Goal: Task Accomplishment & Management: Use online tool/utility

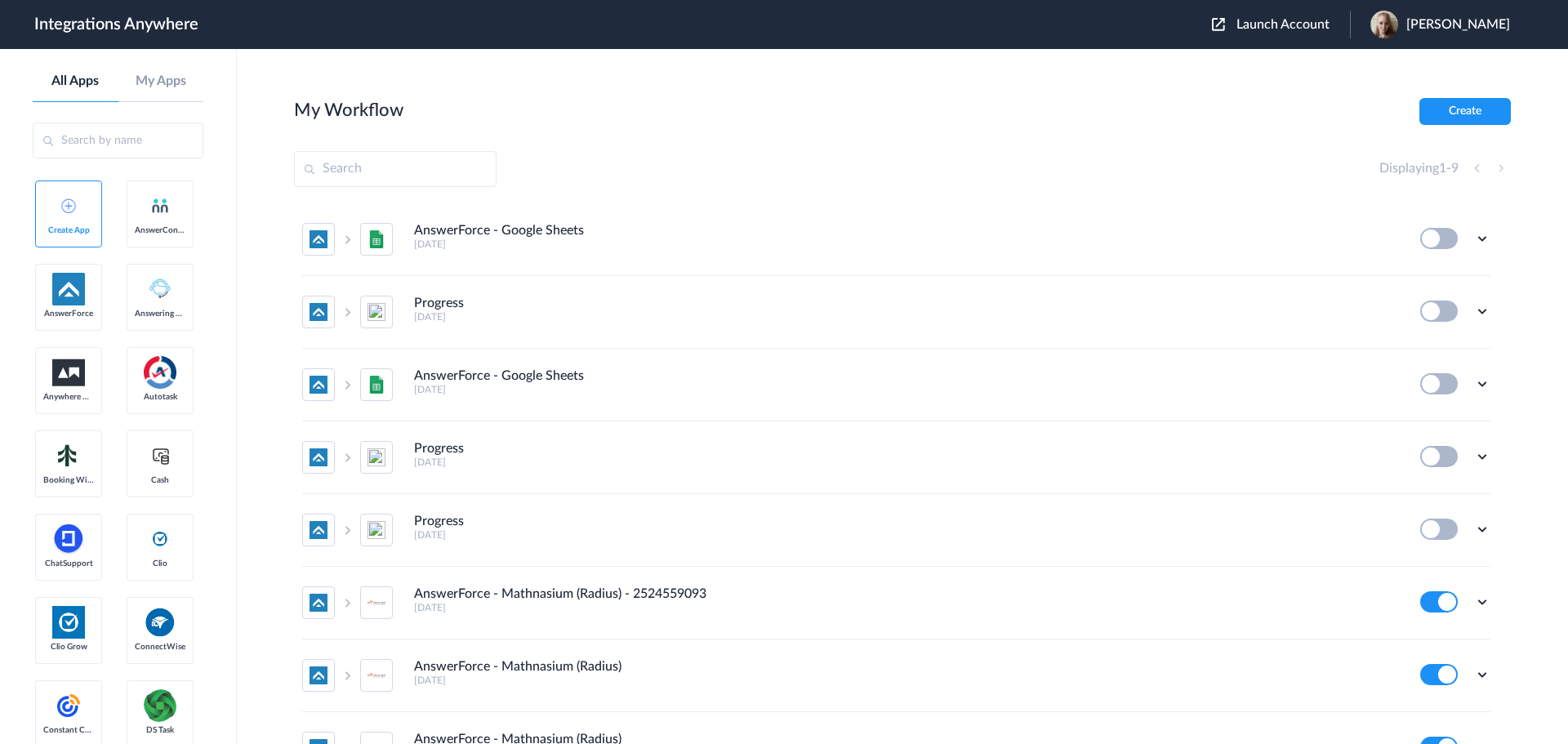
click at [1330, 27] on span "Launch Account" at bounding box center [1283, 25] width 93 height 13
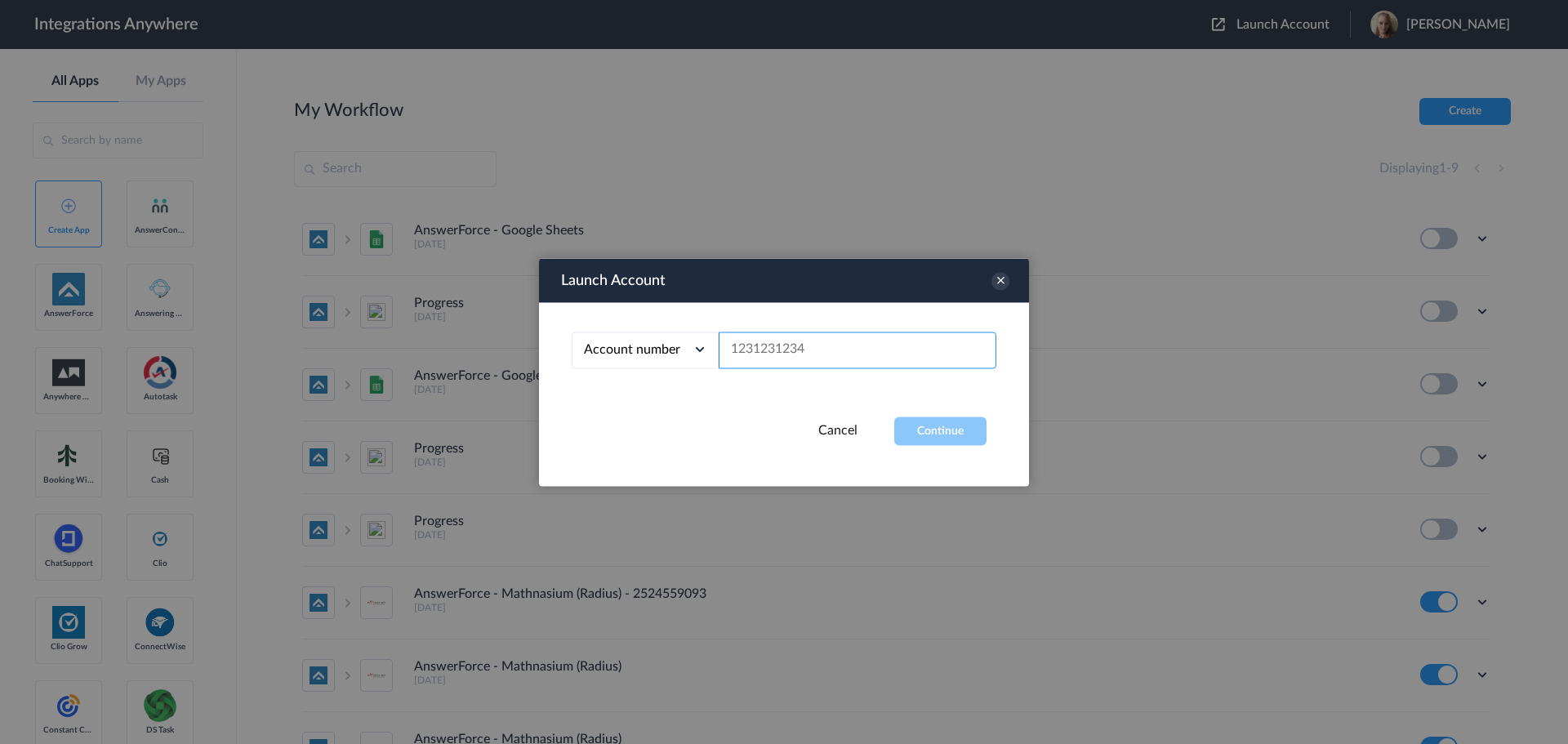
click at [785, 355] on input "text" at bounding box center [857, 350] width 278 height 37
paste input "4702043224"
type input "4702043224"
click at [937, 432] on button "Continue" at bounding box center [940, 431] width 92 height 28
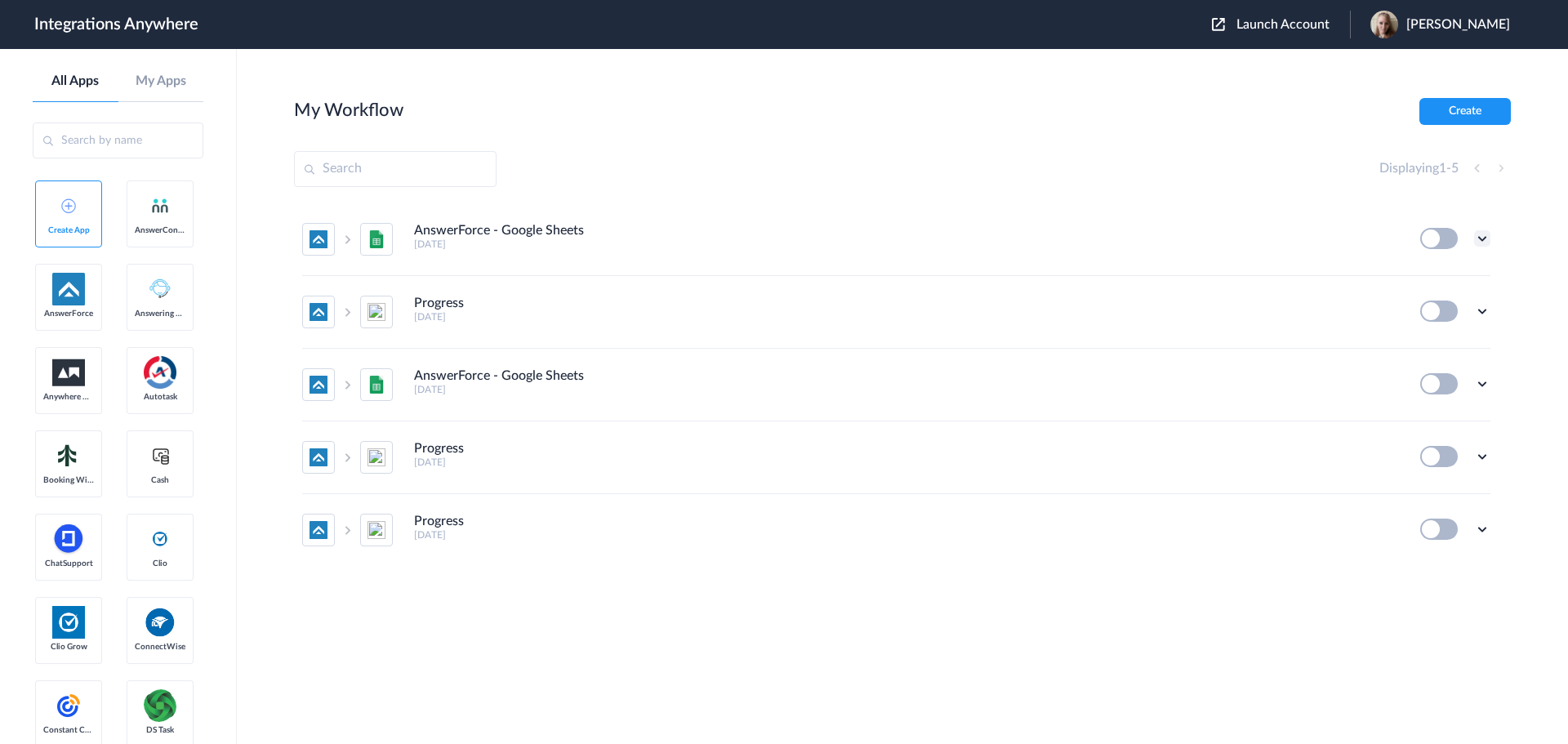
click at [1483, 241] on icon at bounding box center [1483, 238] width 17 height 17
click at [1434, 279] on link "Edit" at bounding box center [1416, 277] width 39 height 12
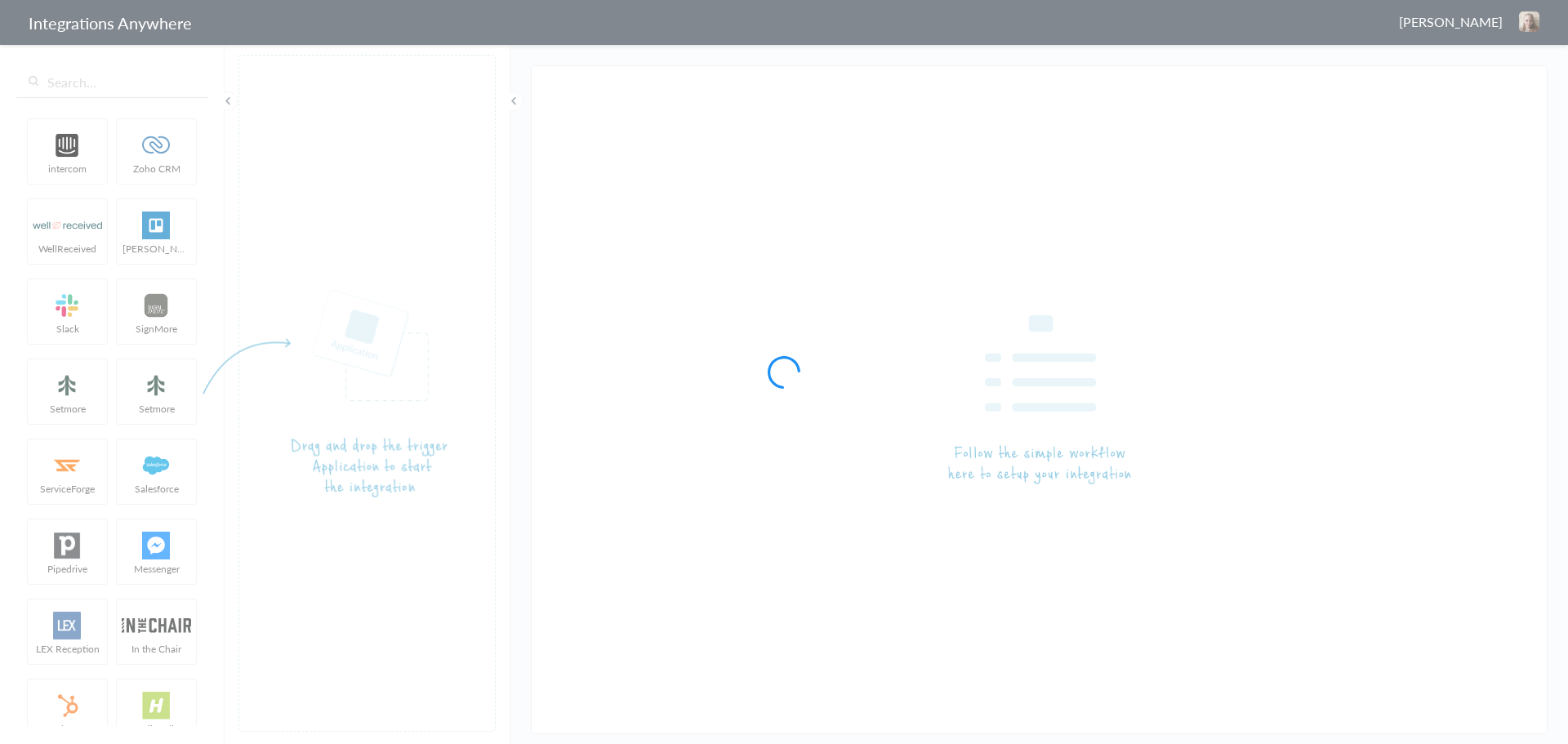
type input "AnswerForce - Google Sheets"
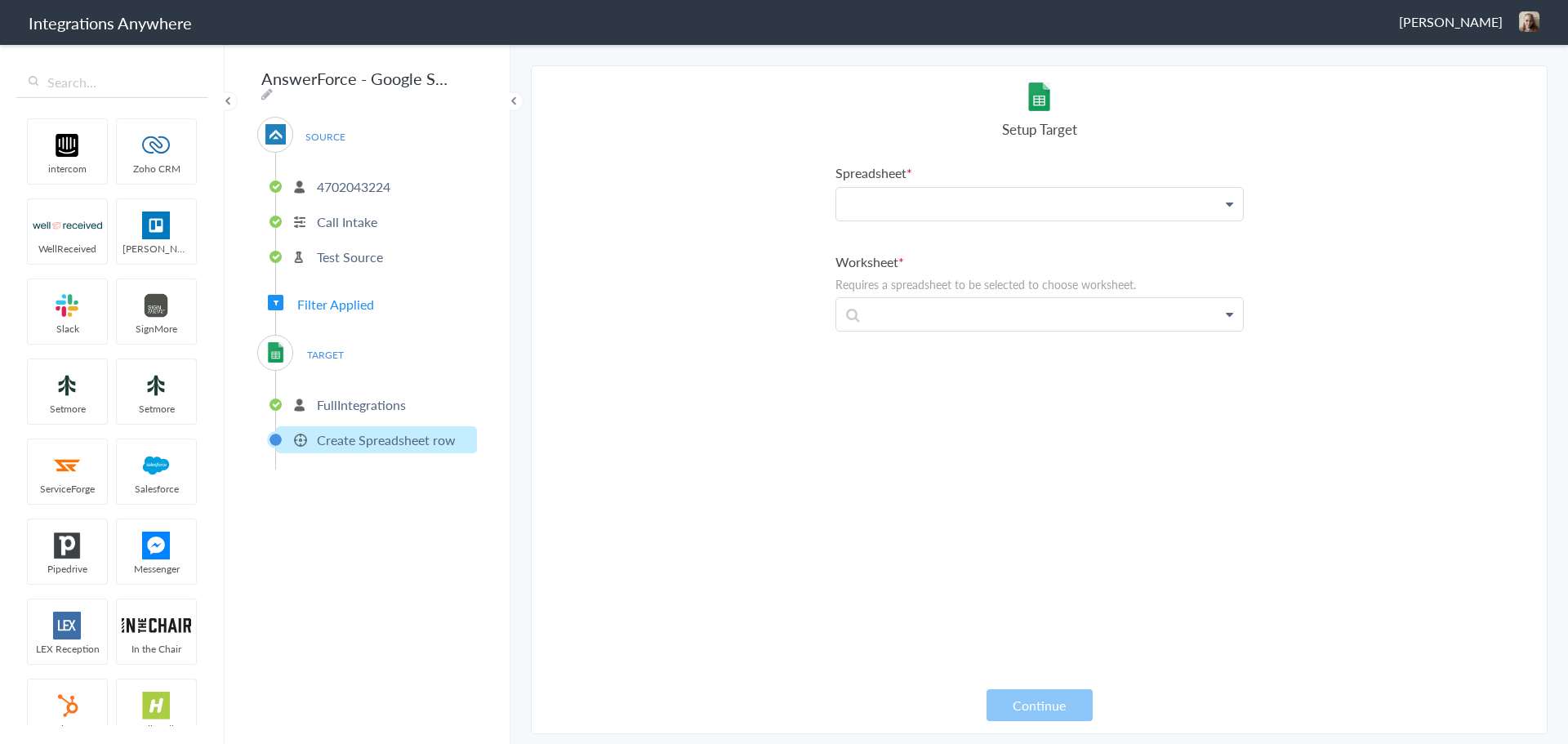
click at [953, 212] on p at bounding box center [1040, 203] width 407 height 32
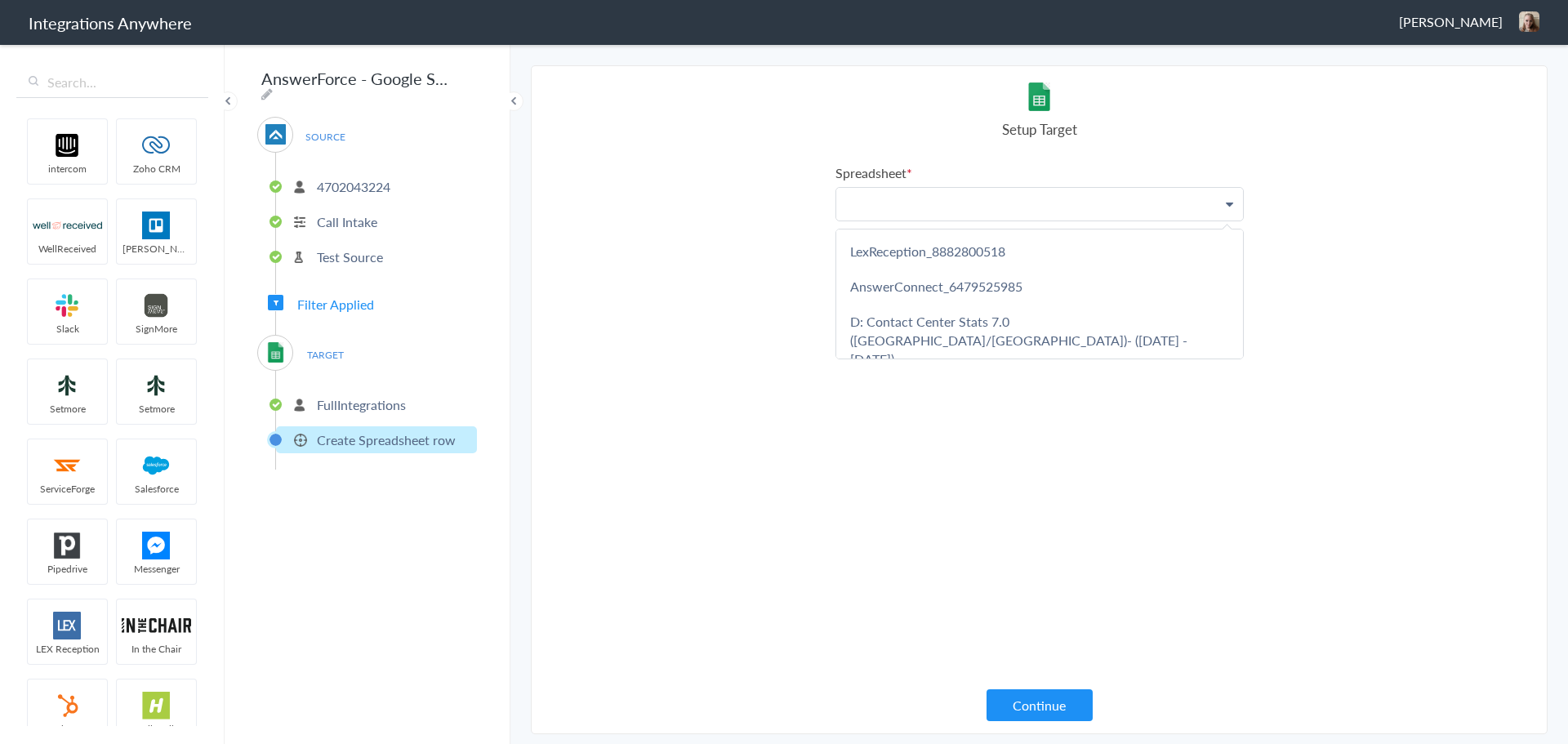
paste p
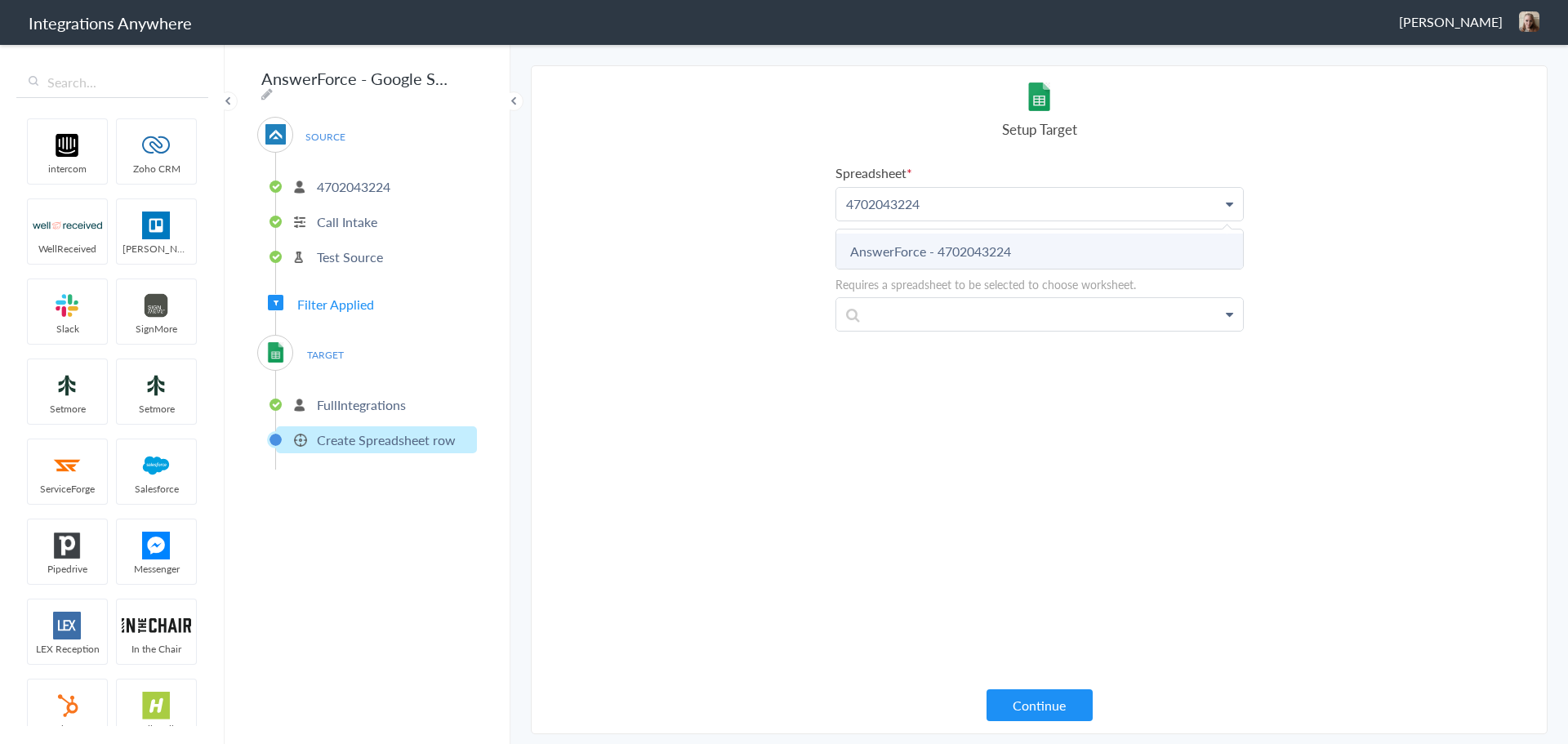
click at [932, 254] on link "AnswerForce - 4702043224" at bounding box center [1040, 251] width 407 height 35
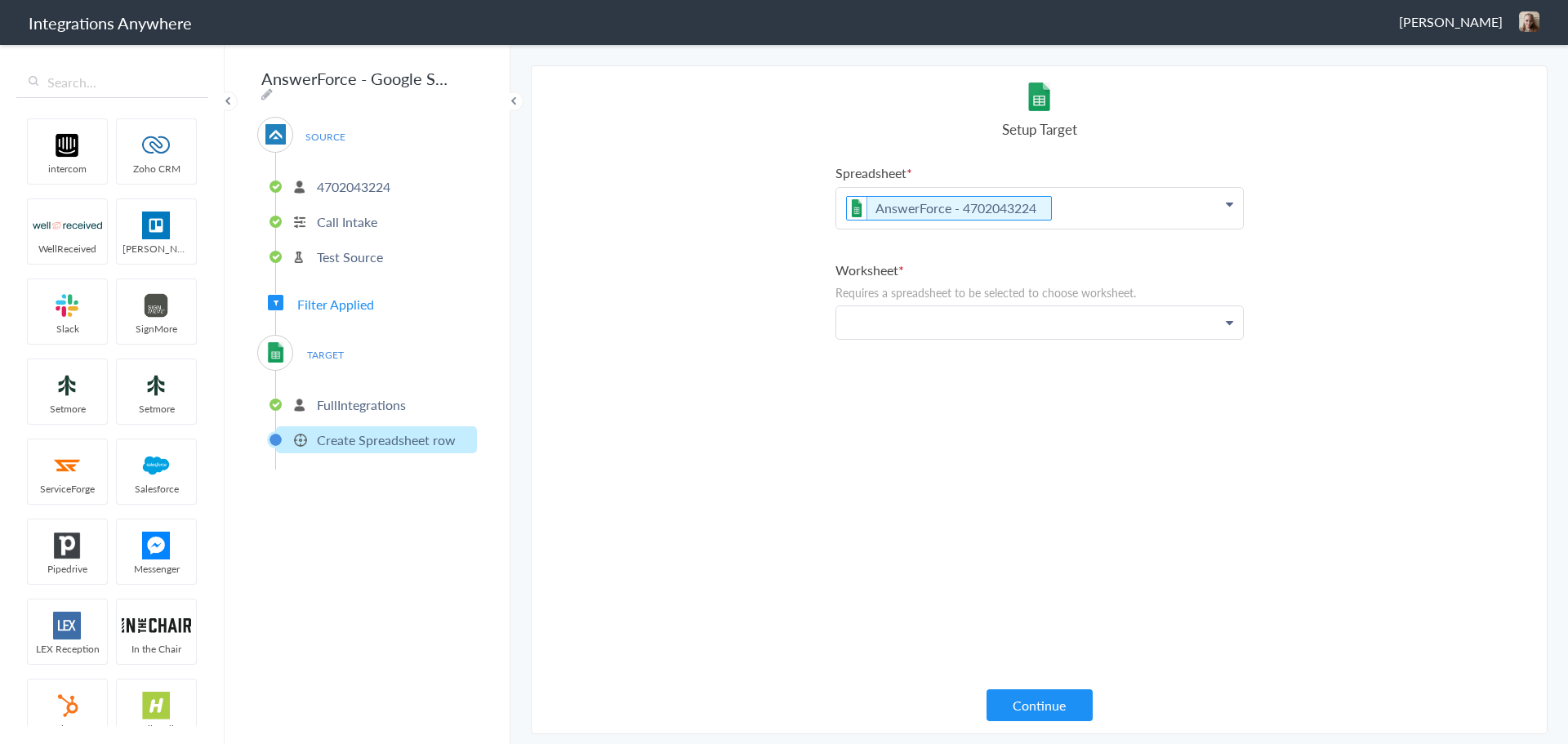
click at [948, 328] on p at bounding box center [1040, 322] width 407 height 32
click at [904, 380] on link "Sheet1" at bounding box center [1040, 370] width 407 height 35
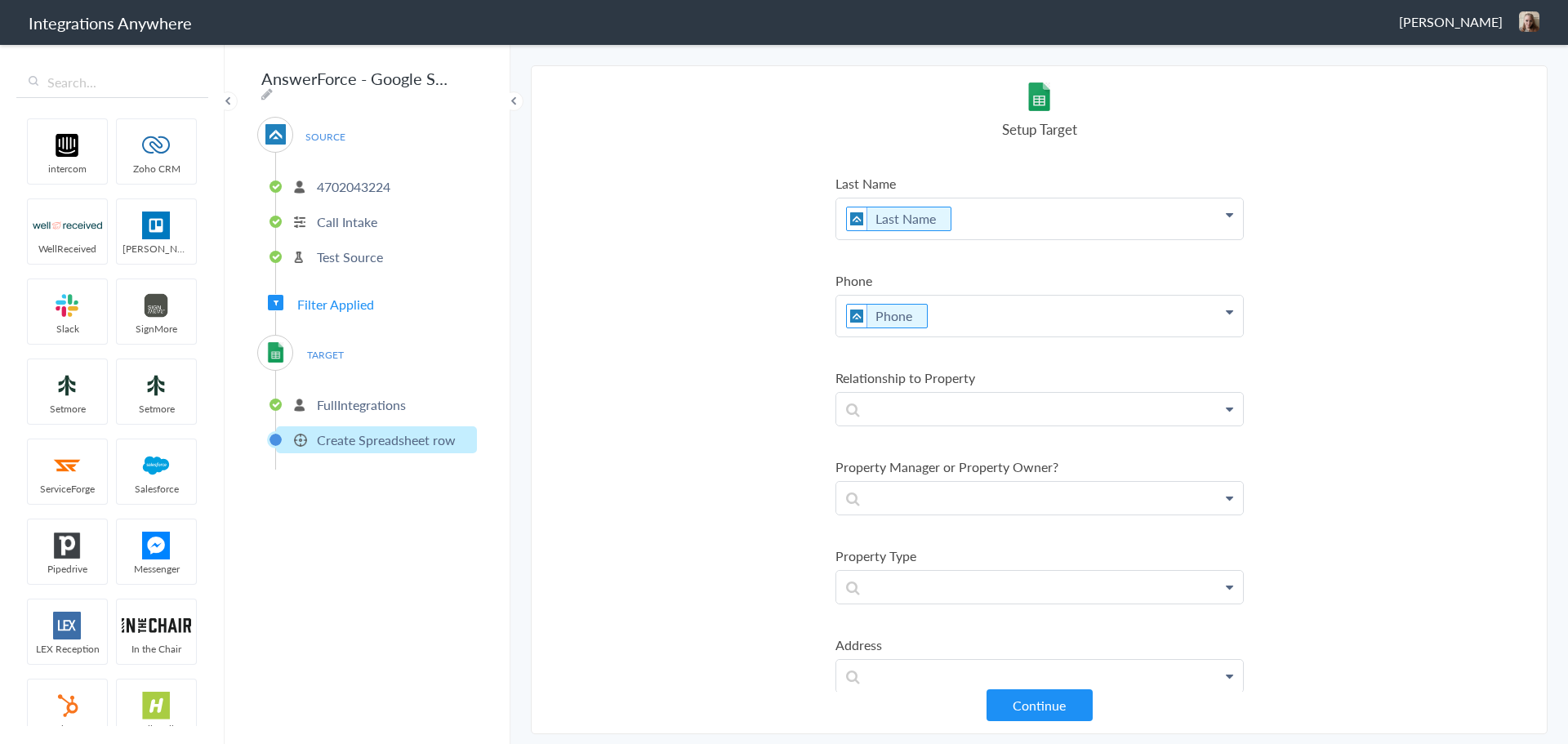
scroll to position [327, 0]
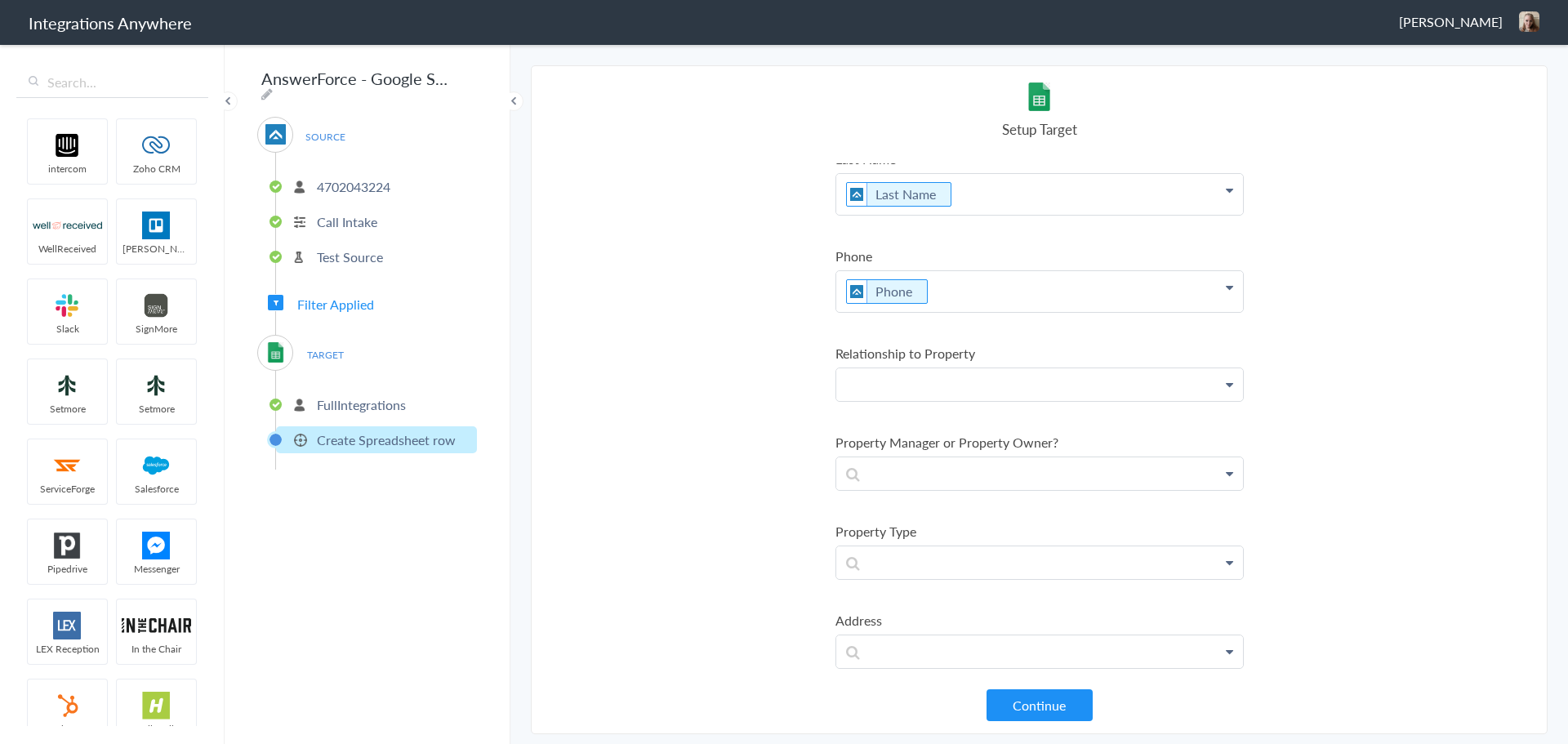
click at [982, 383] on p at bounding box center [1040, 384] width 407 height 32
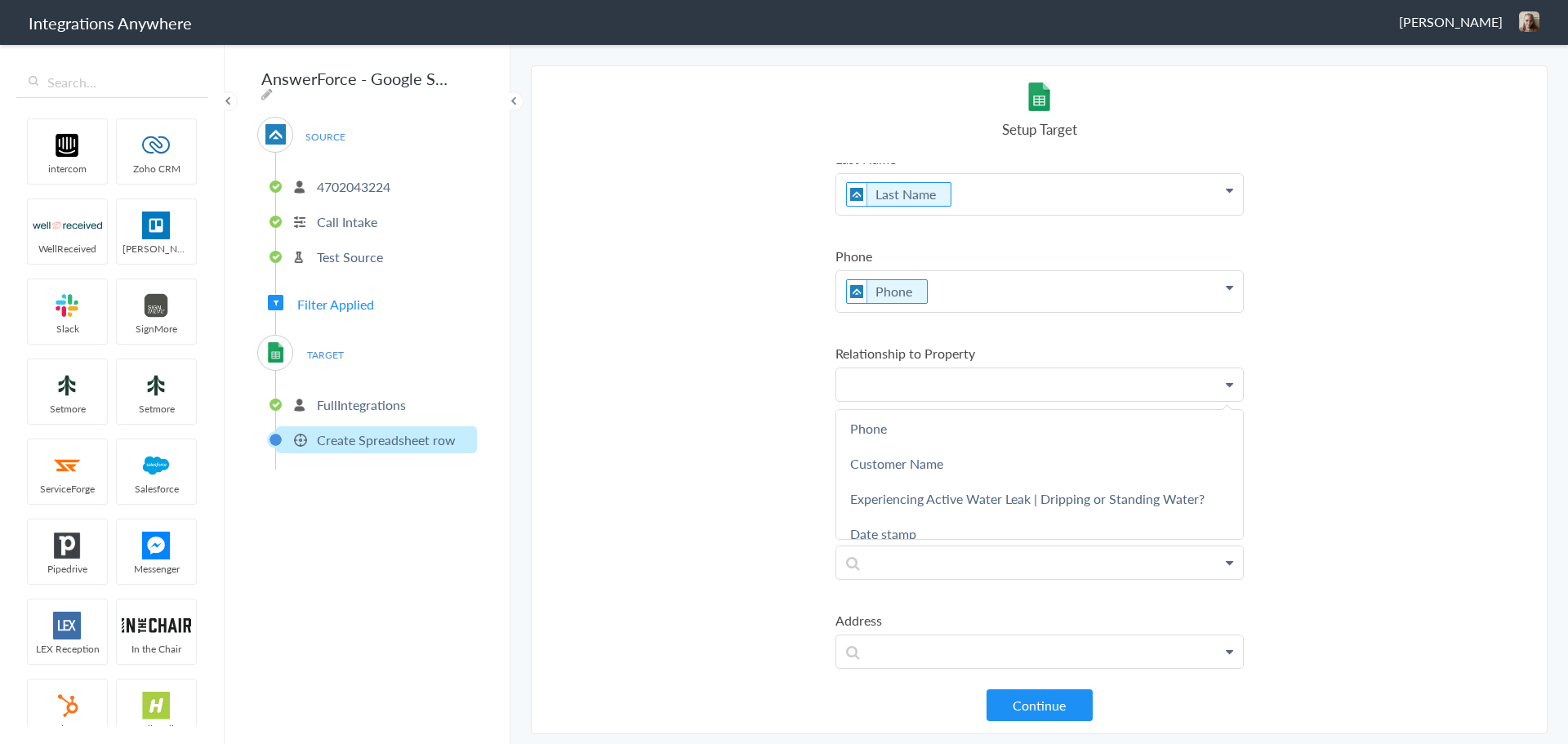
scroll to position [0, 0]
click at [755, 423] on section "Select Account 4702043224 Rename Delete ([DATE]) 2524559093 Rename Delete ([DAT…" at bounding box center [1039, 400] width 1017 height 669
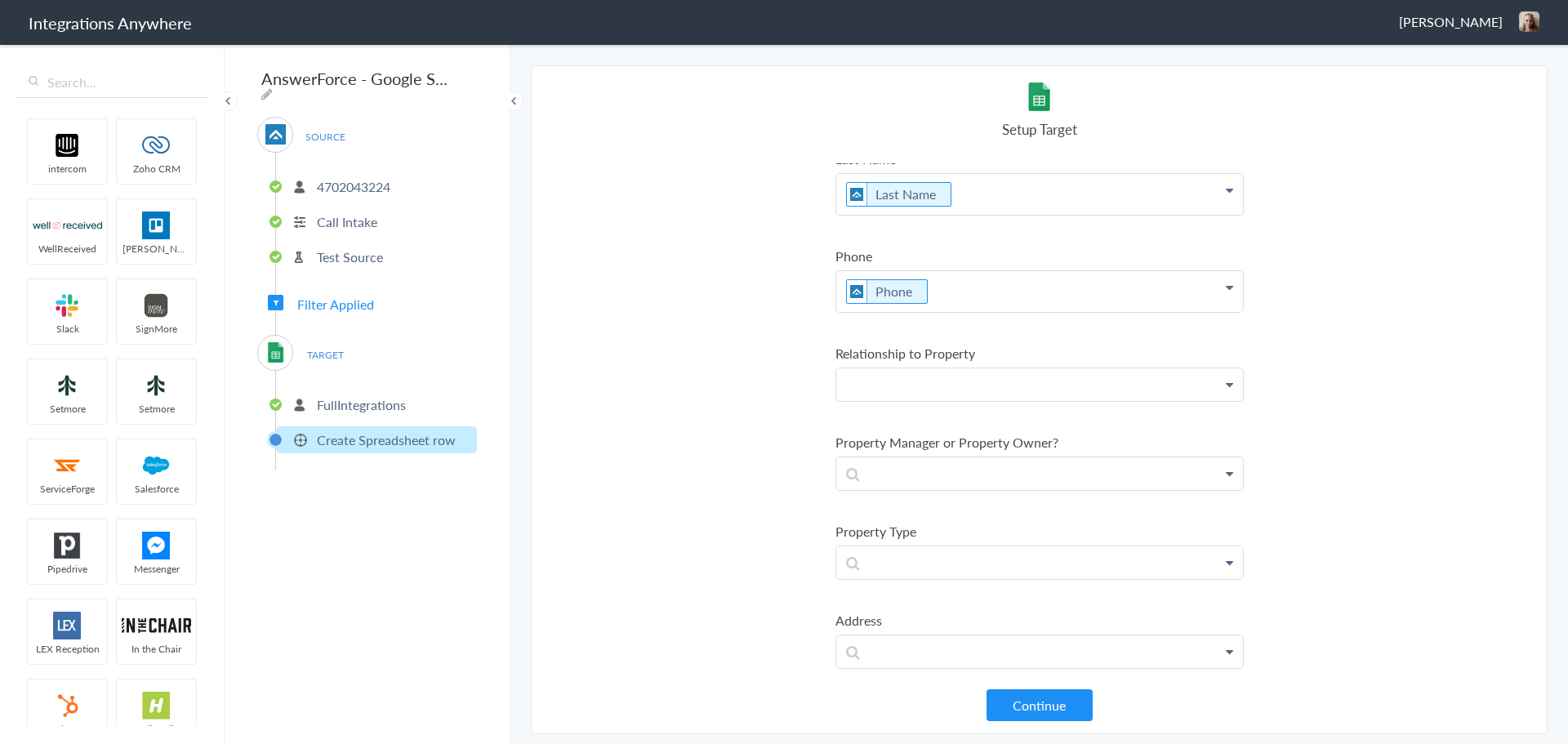
click at [944, 384] on p at bounding box center [1040, 384] width 407 height 32
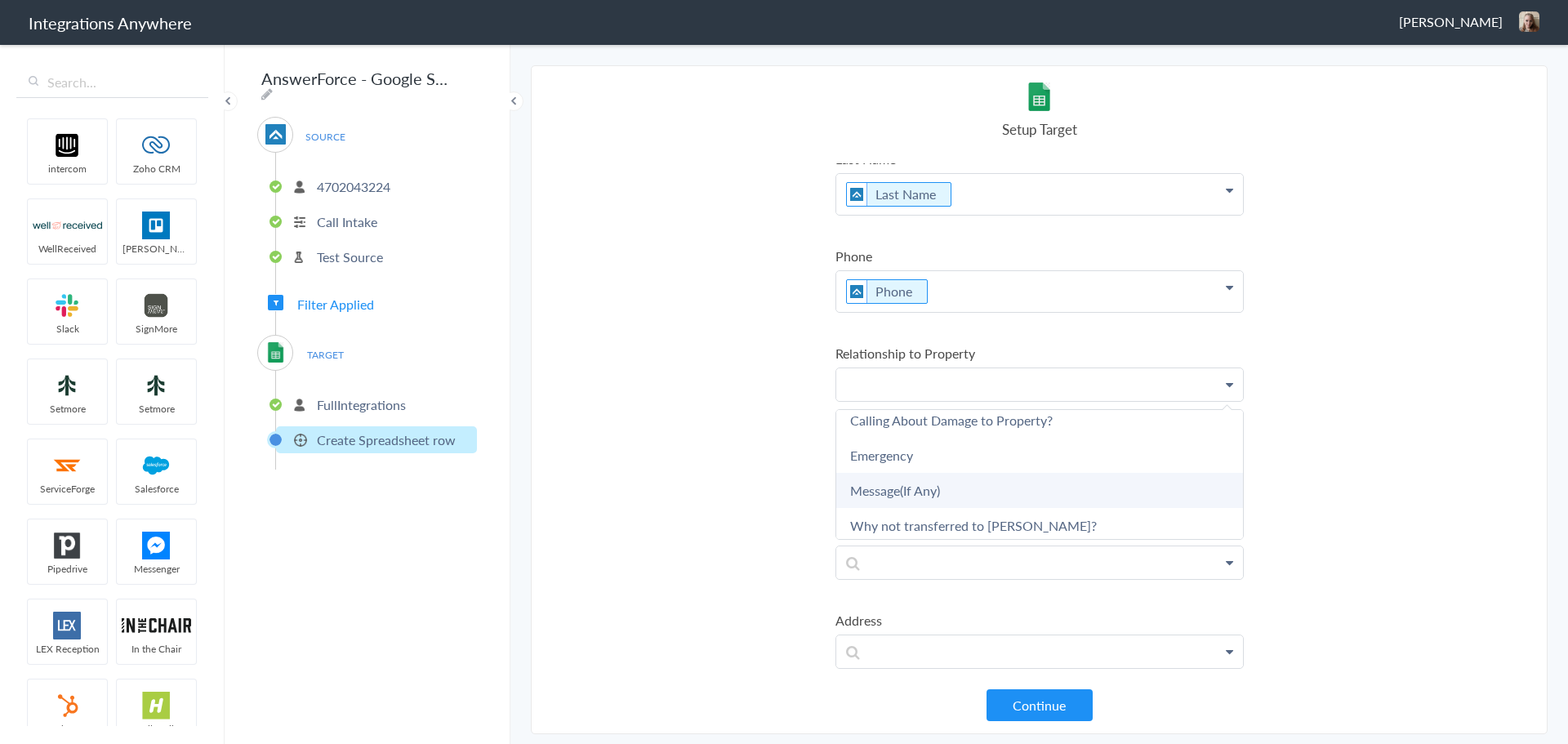
scroll to position [1389, 0]
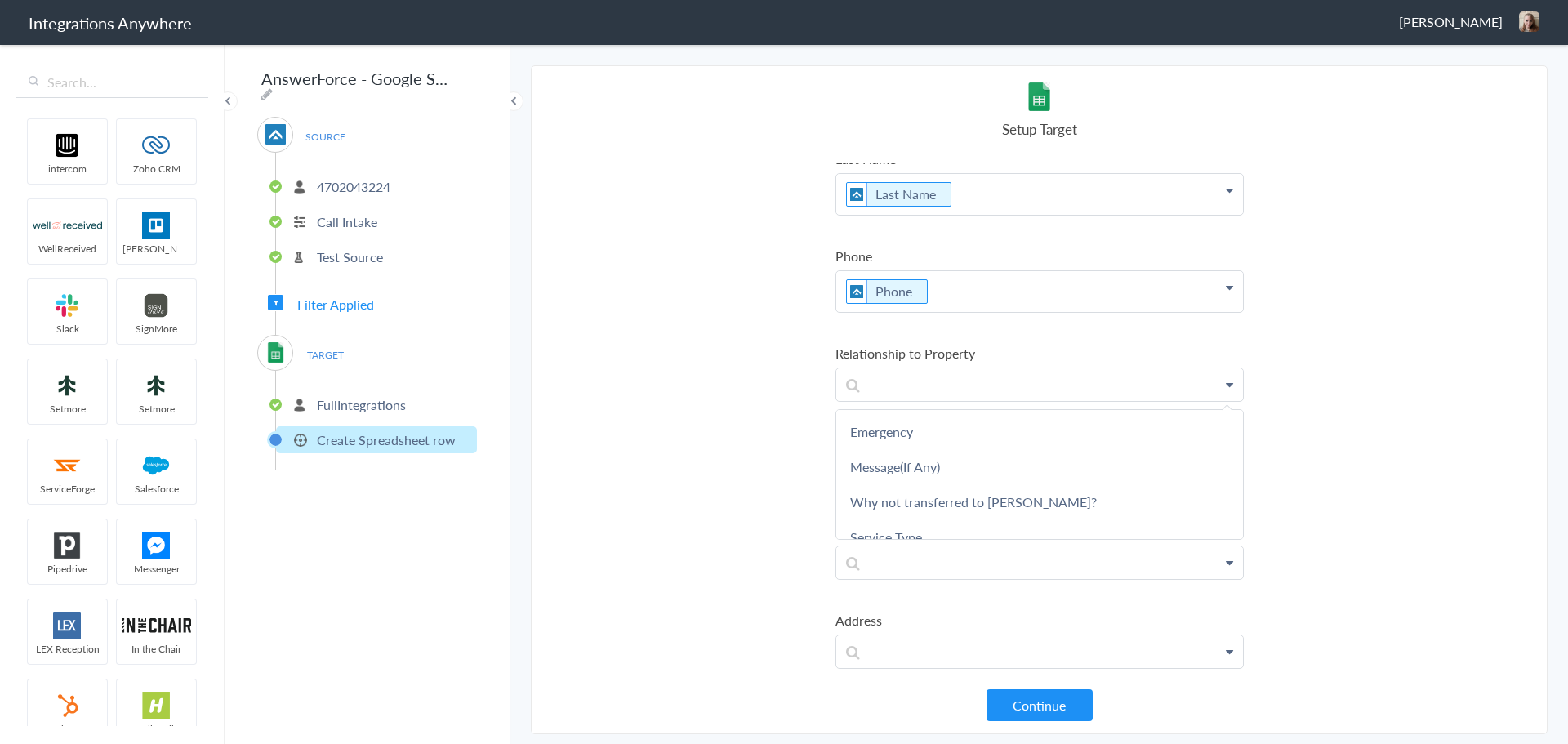
click at [717, 417] on section "Select Account 4702043224 Rename Delete ([DATE]) 2524559093 Rename Delete ([DAT…" at bounding box center [1039, 400] width 1017 height 669
click at [921, 387] on p at bounding box center [1040, 384] width 407 height 32
paste p
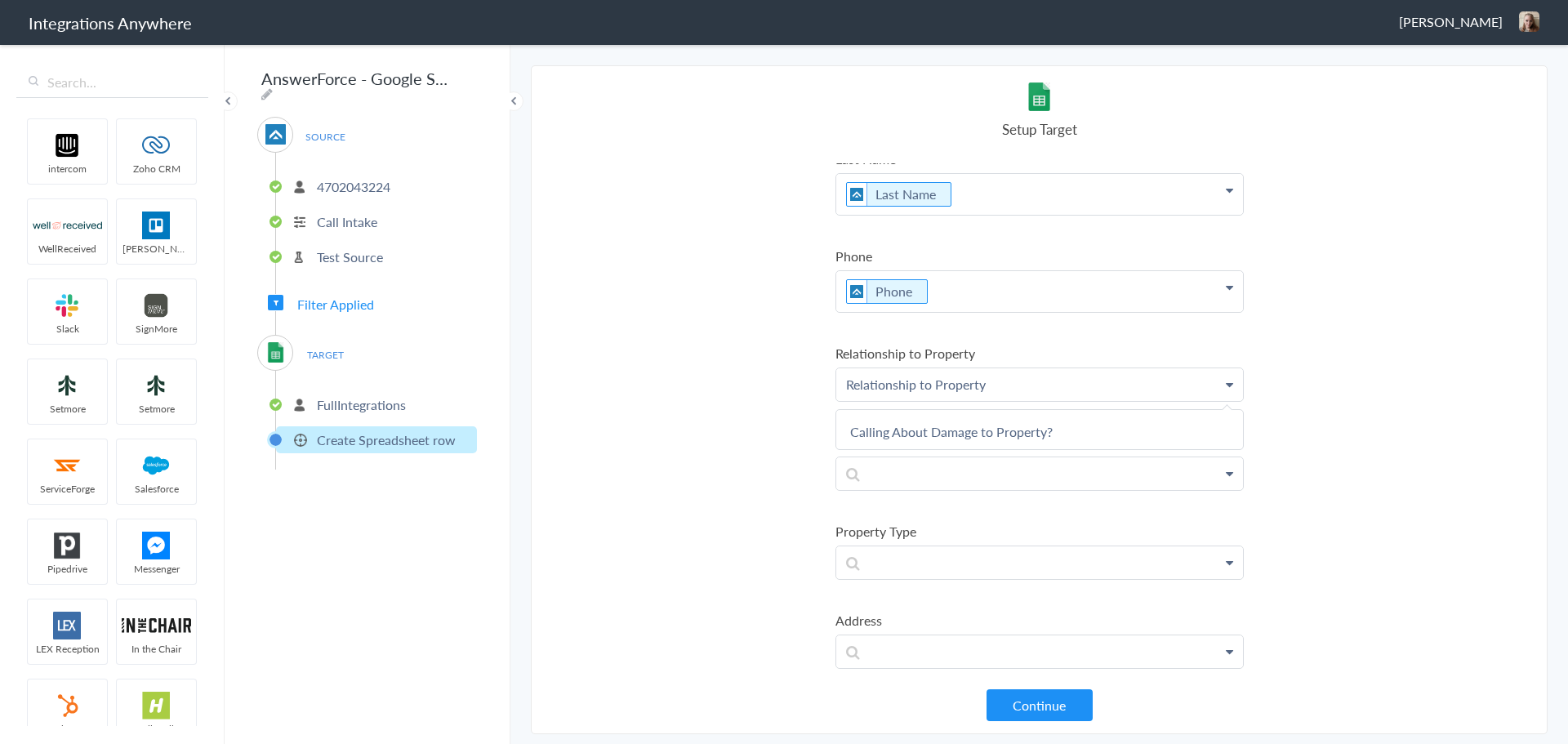
scroll to position [0, 0]
click at [733, 411] on section "Select Account 4702043224 Rename Delete ([DATE]) 2524559093 Rename Delete ([DAT…" at bounding box center [1039, 400] width 1017 height 669
click at [998, 390] on p "Relationship to Property" at bounding box center [1040, 384] width 407 height 32
drag, startPoint x: 990, startPoint y: 380, endPoint x: 725, endPoint y: 394, distance: 265.4
click at [726, 394] on section "Select Account 4702043224 Rename Delete ([DATE]) 2524559093 Rename Delete ([DAT…" at bounding box center [1039, 400] width 1017 height 669
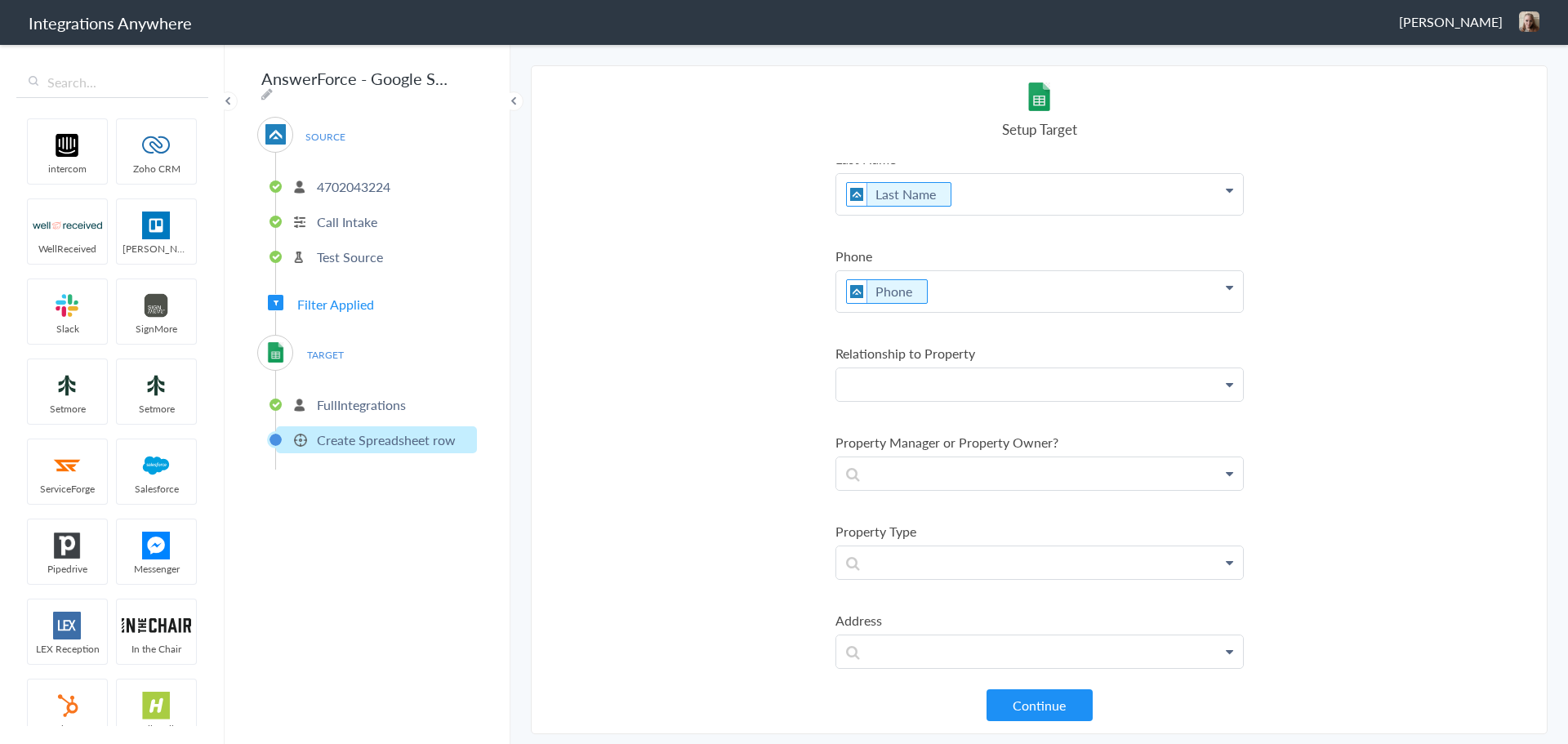
click at [627, 439] on section "Select Account 4702043224 Rename Delete ([DATE]) 2524559093 Rename Delete ([DAT…" at bounding box center [1039, 400] width 1017 height 669
click at [665, 389] on section "Select Account 4702043224 Rename Delete ([DATE]) 2524559093 Rename Delete ([DAT…" at bounding box center [1039, 400] width 1017 height 669
click at [337, 257] on p "Test Source" at bounding box center [350, 257] width 66 height 19
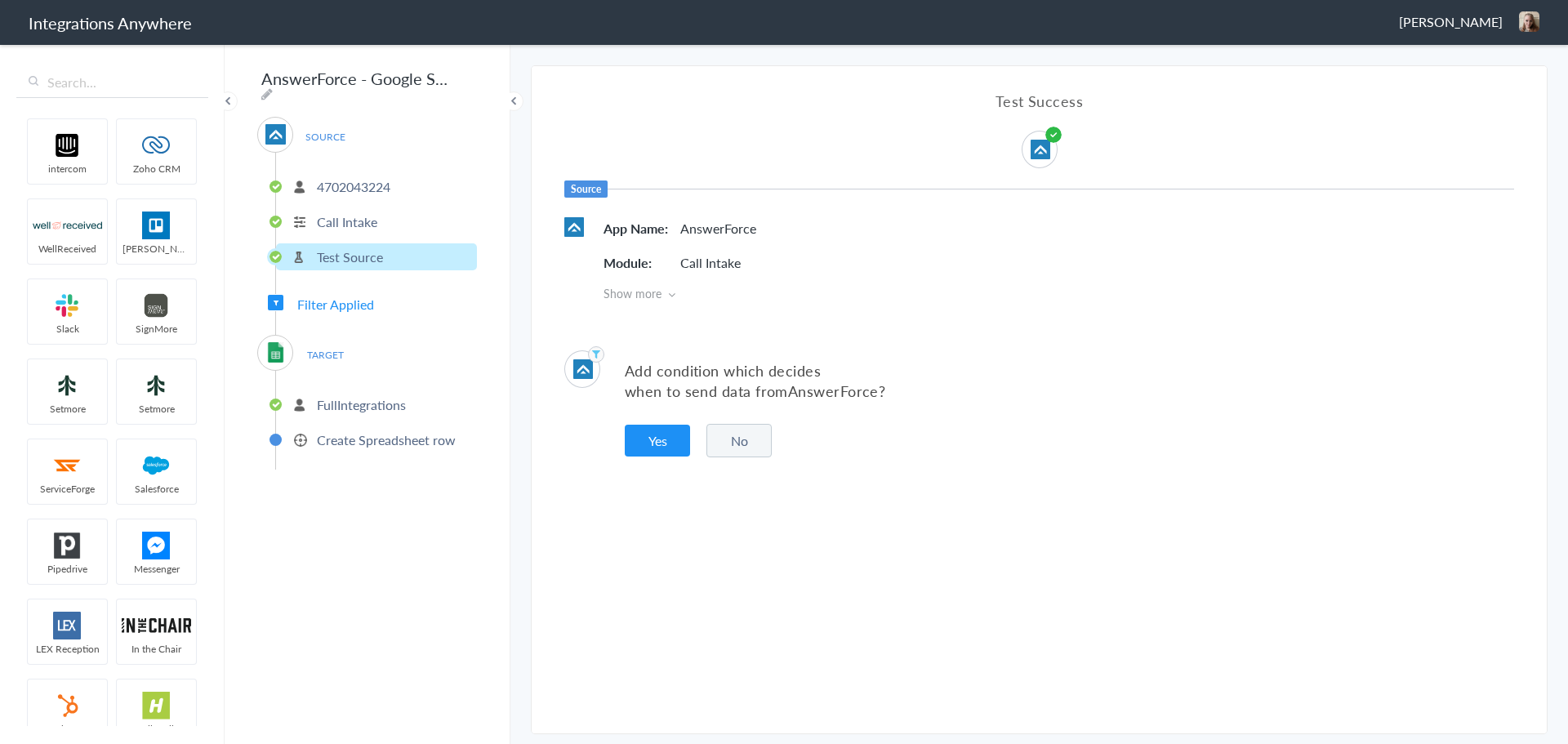
click at [332, 214] on p "Call Intake" at bounding box center [347, 222] width 61 height 19
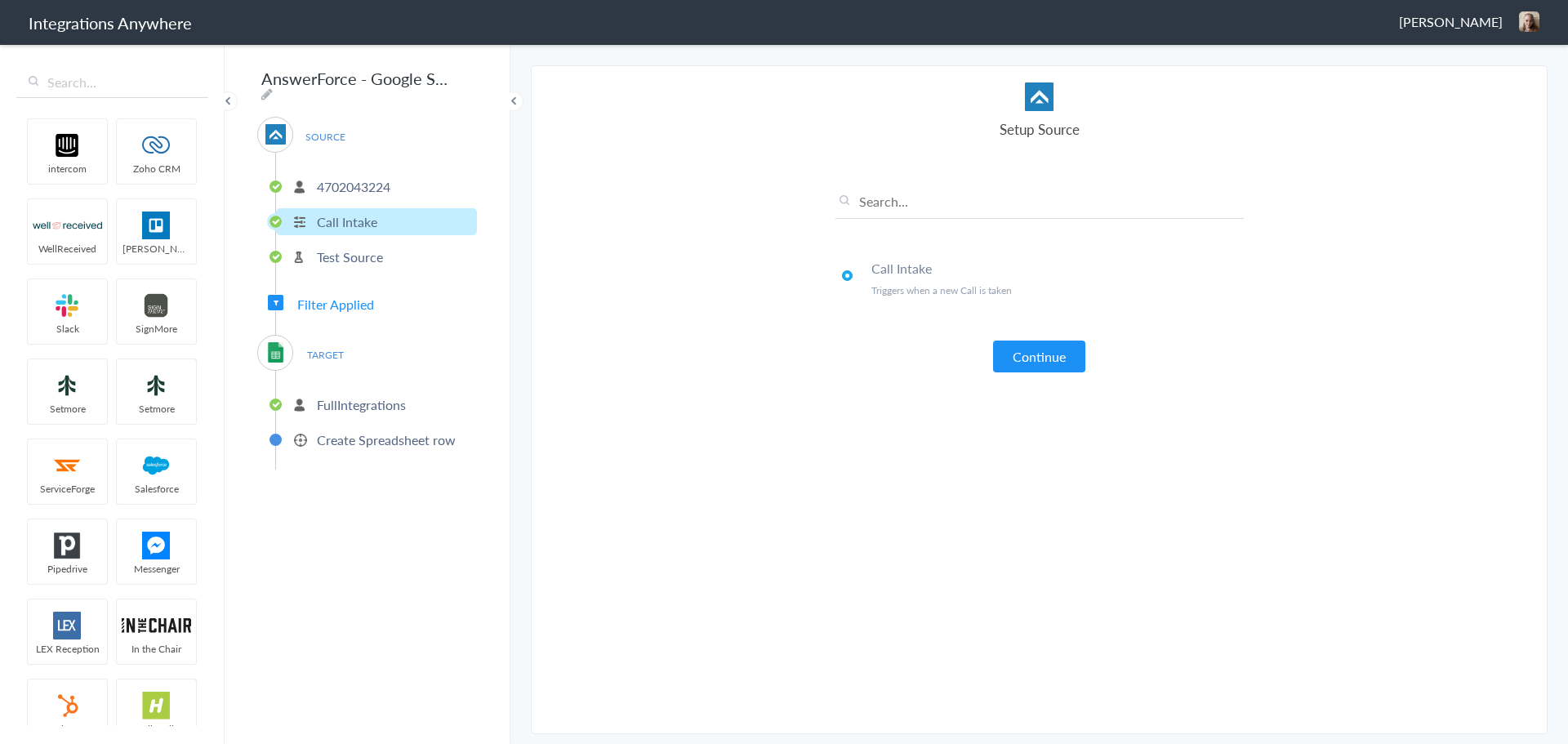
click at [1016, 361] on button "Continue" at bounding box center [1039, 356] width 92 height 32
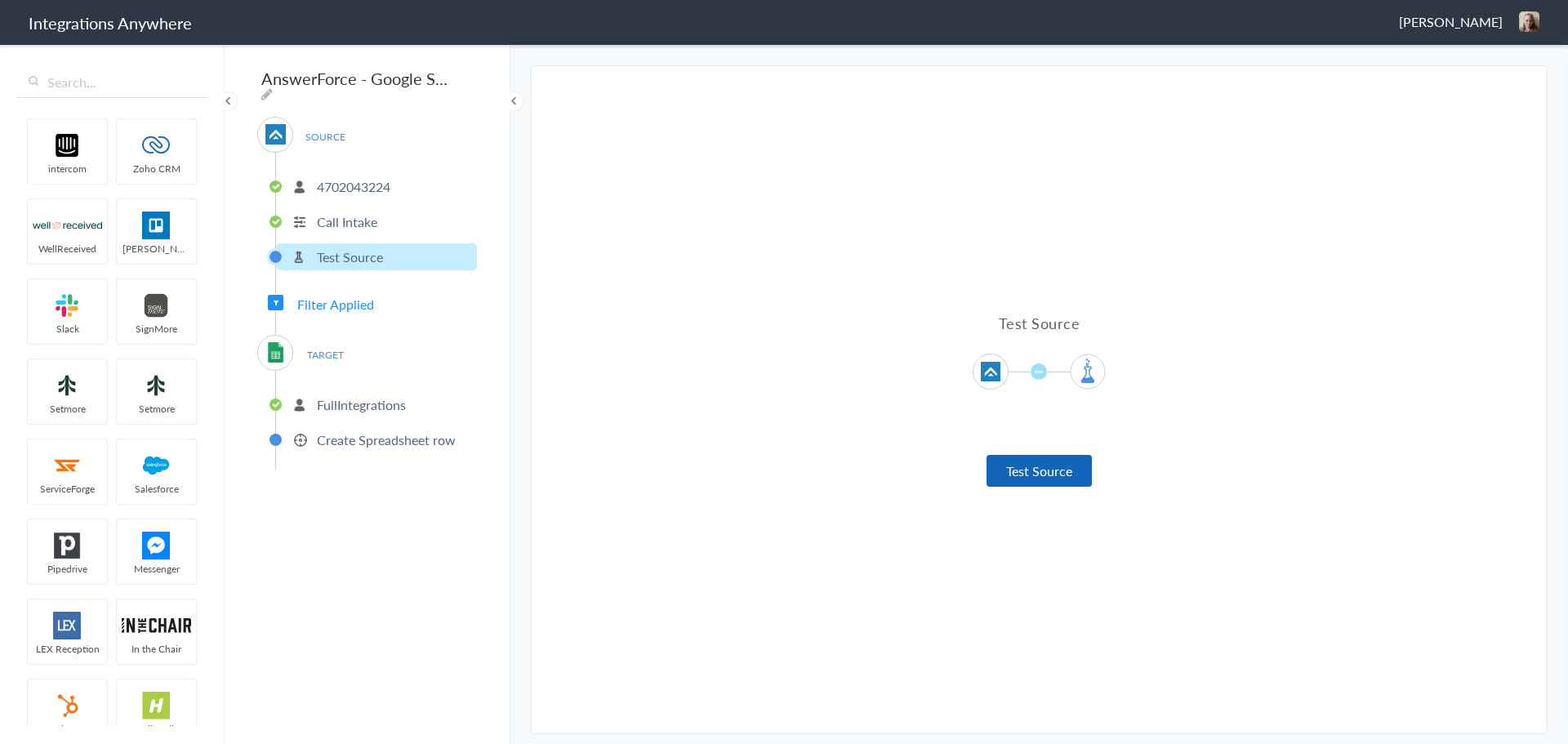
click at [1009, 476] on button "Test Source" at bounding box center [1039, 471] width 105 height 32
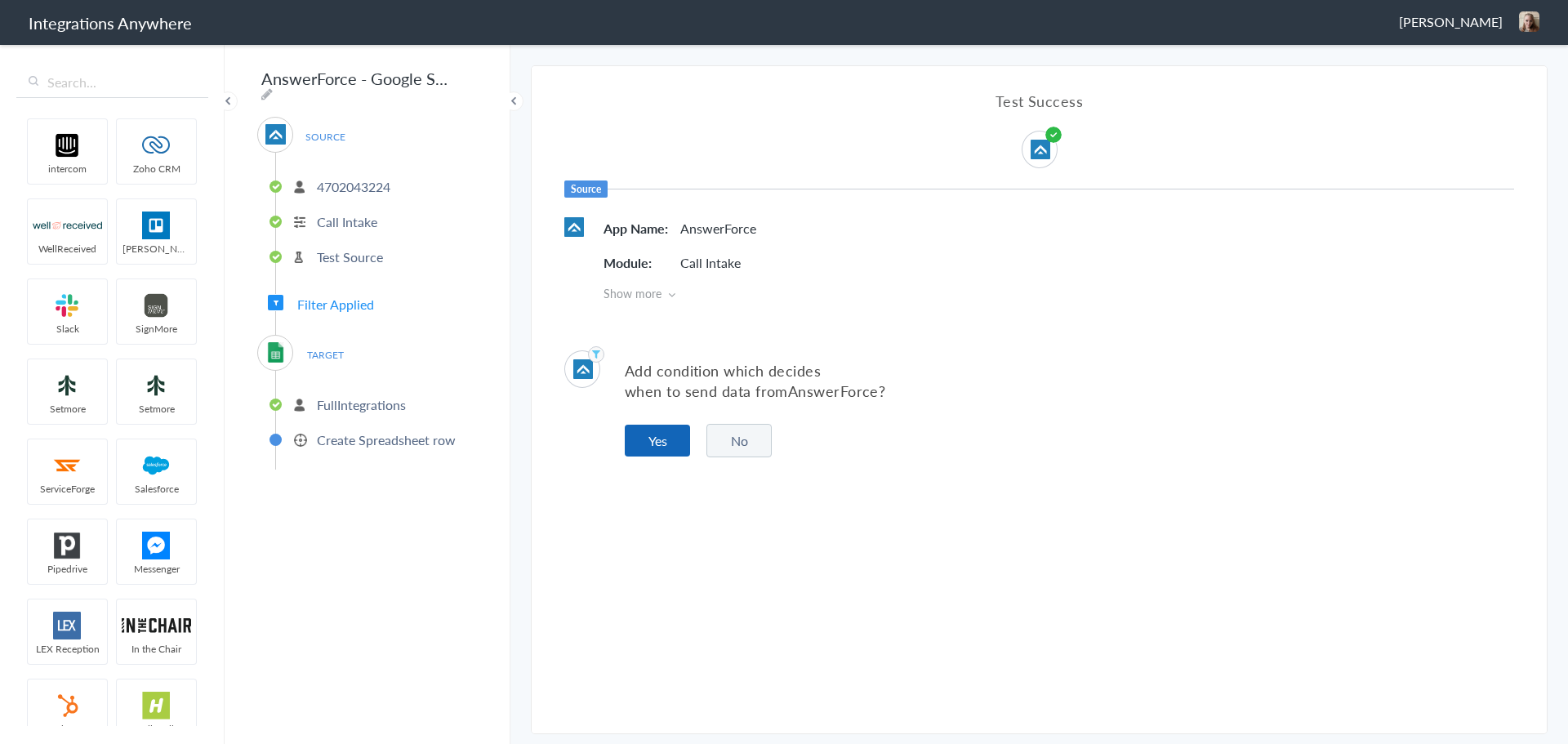
click at [657, 440] on button "Yes" at bounding box center [657, 441] width 66 height 32
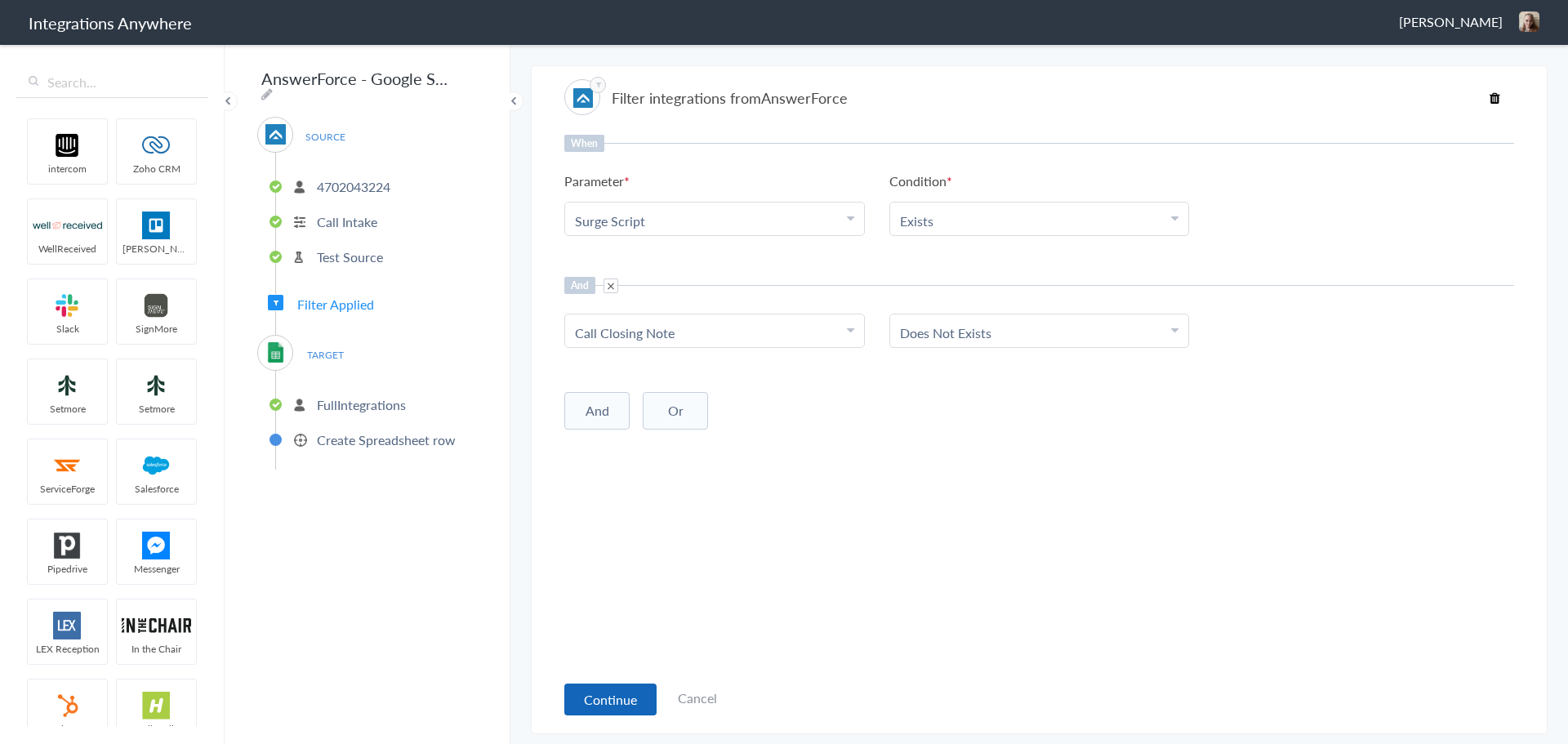
click at [614, 694] on button "Continue" at bounding box center [610, 700] width 92 height 32
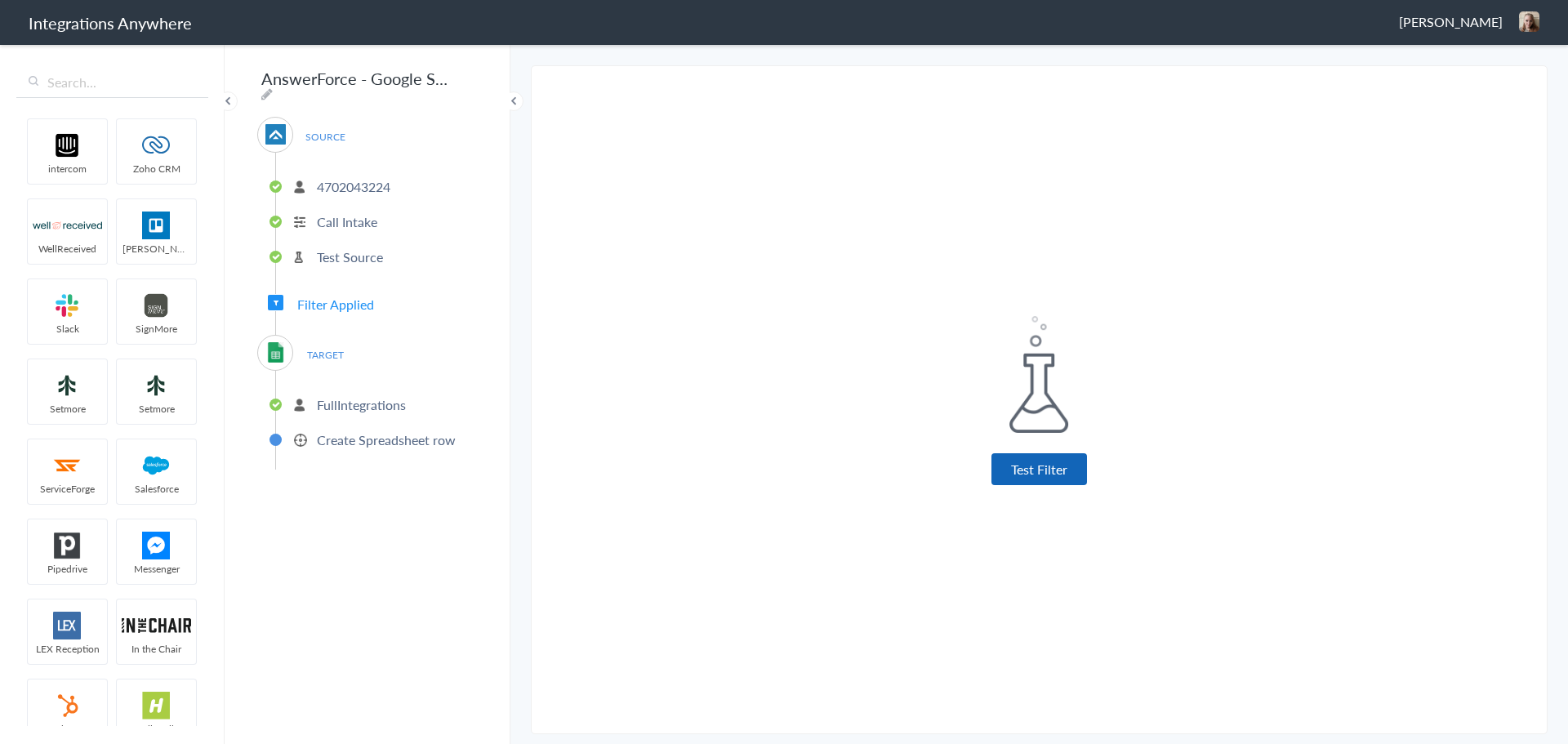
click at [1015, 474] on button "Test Filter" at bounding box center [1039, 469] width 95 height 32
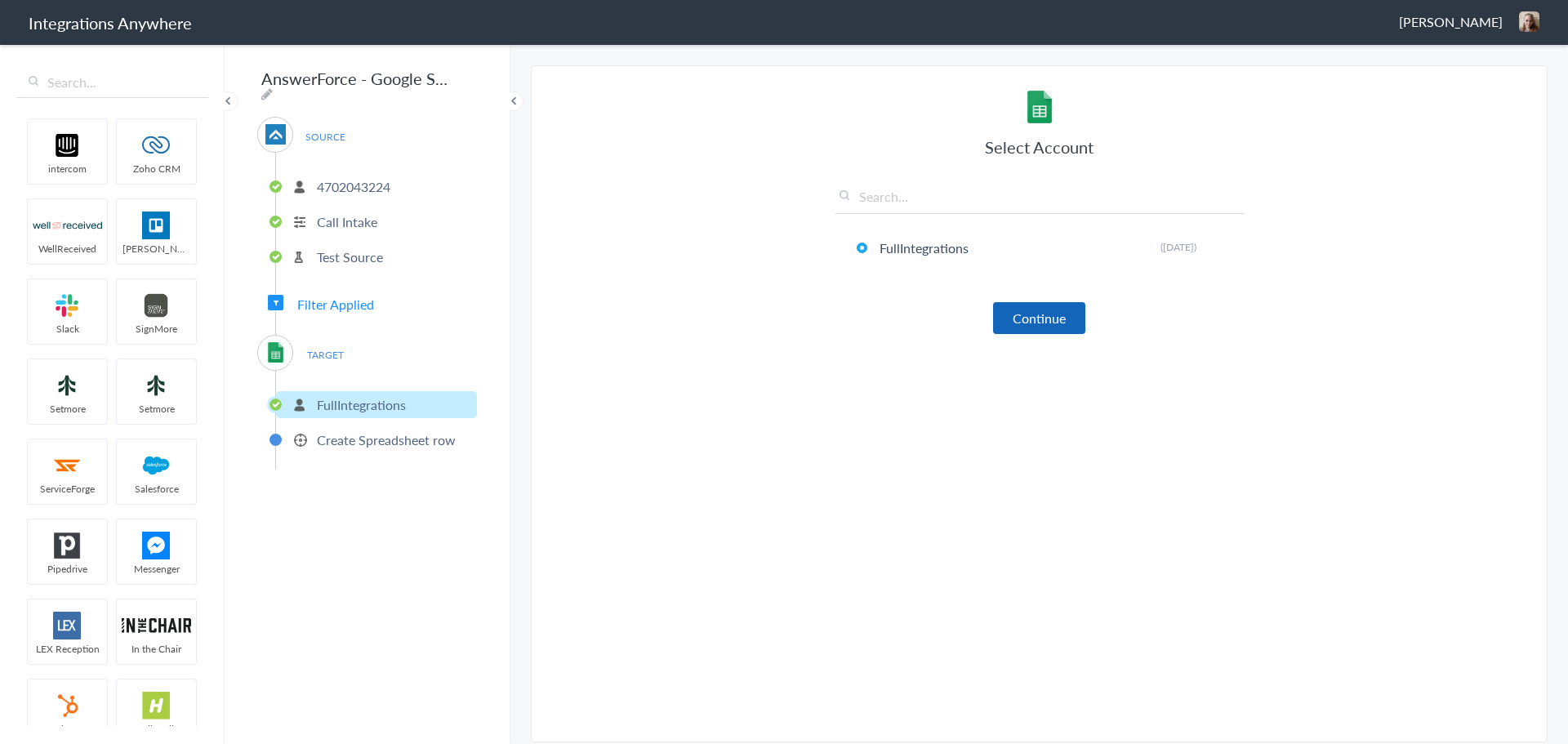
click at [1018, 316] on button "Continue" at bounding box center [1039, 318] width 92 height 32
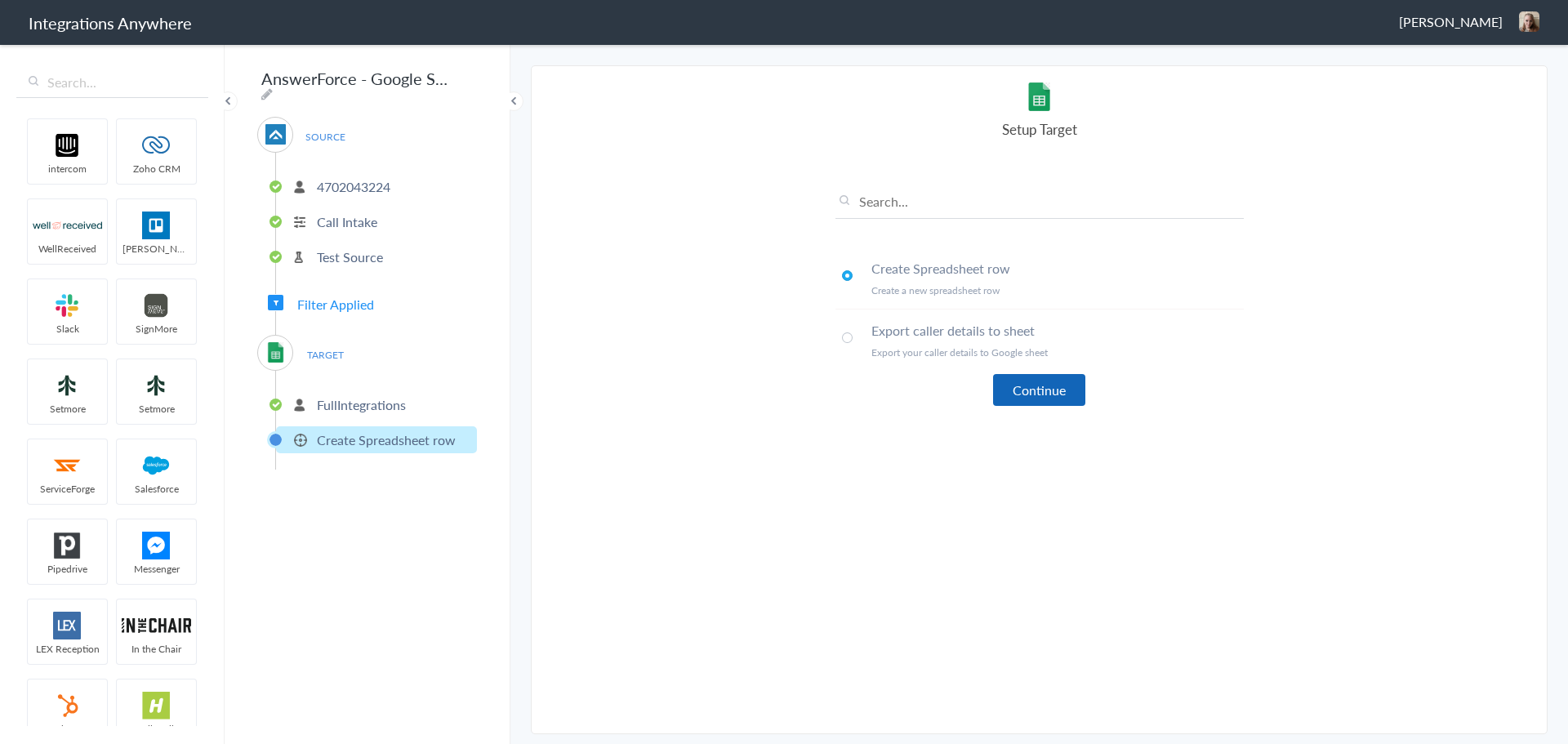
click at [1026, 390] on button "Continue" at bounding box center [1039, 390] width 92 height 32
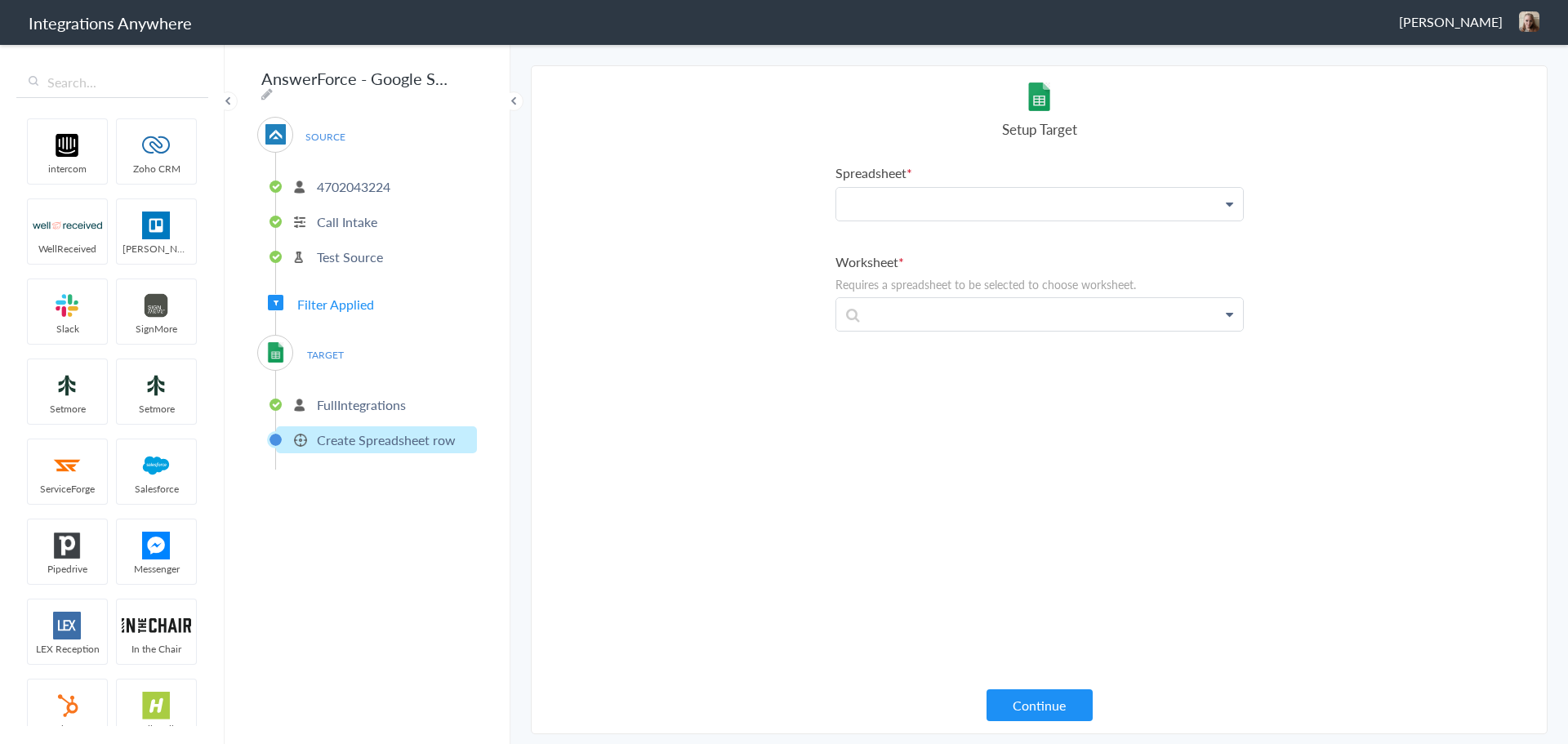
click at [938, 197] on p at bounding box center [1040, 203] width 407 height 32
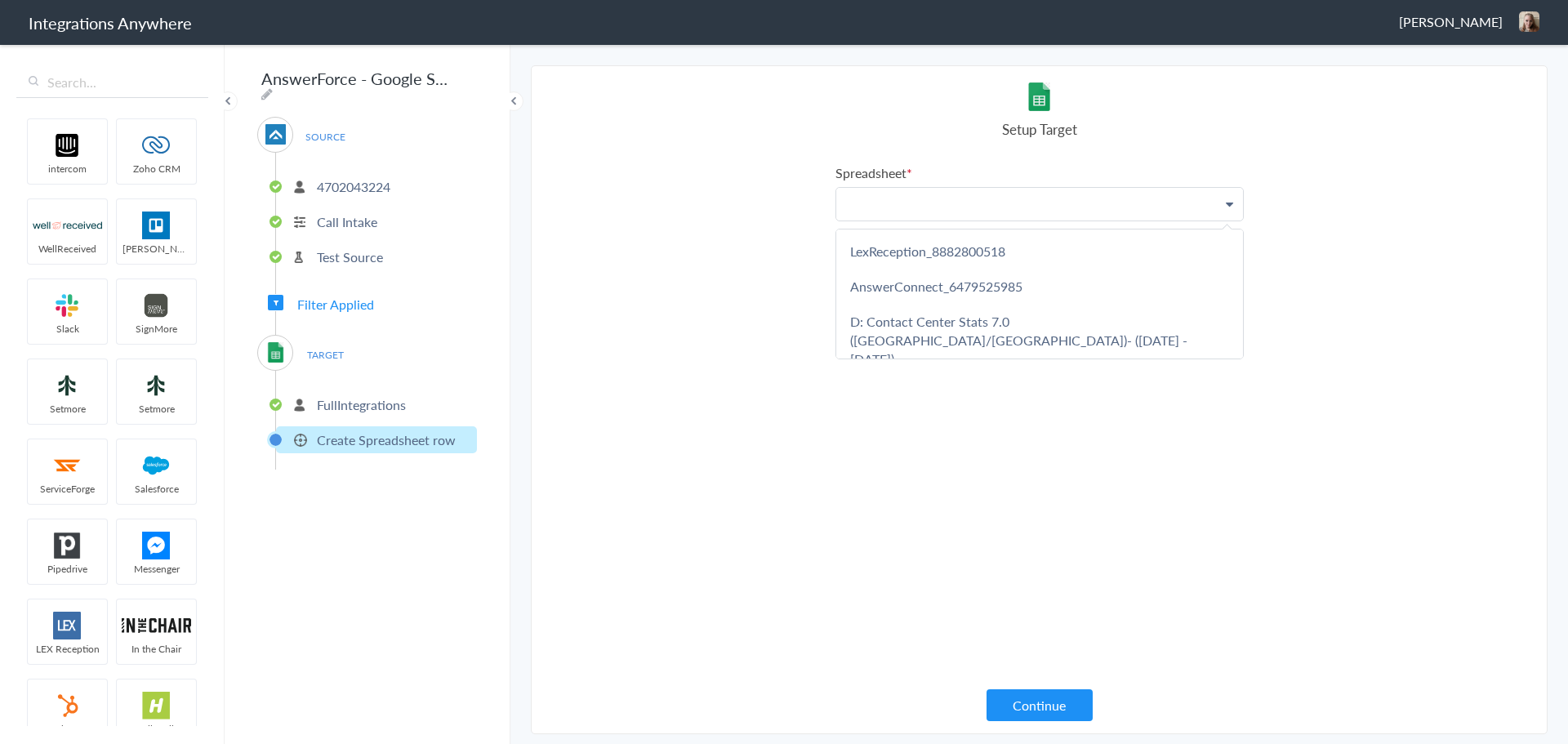
paste p
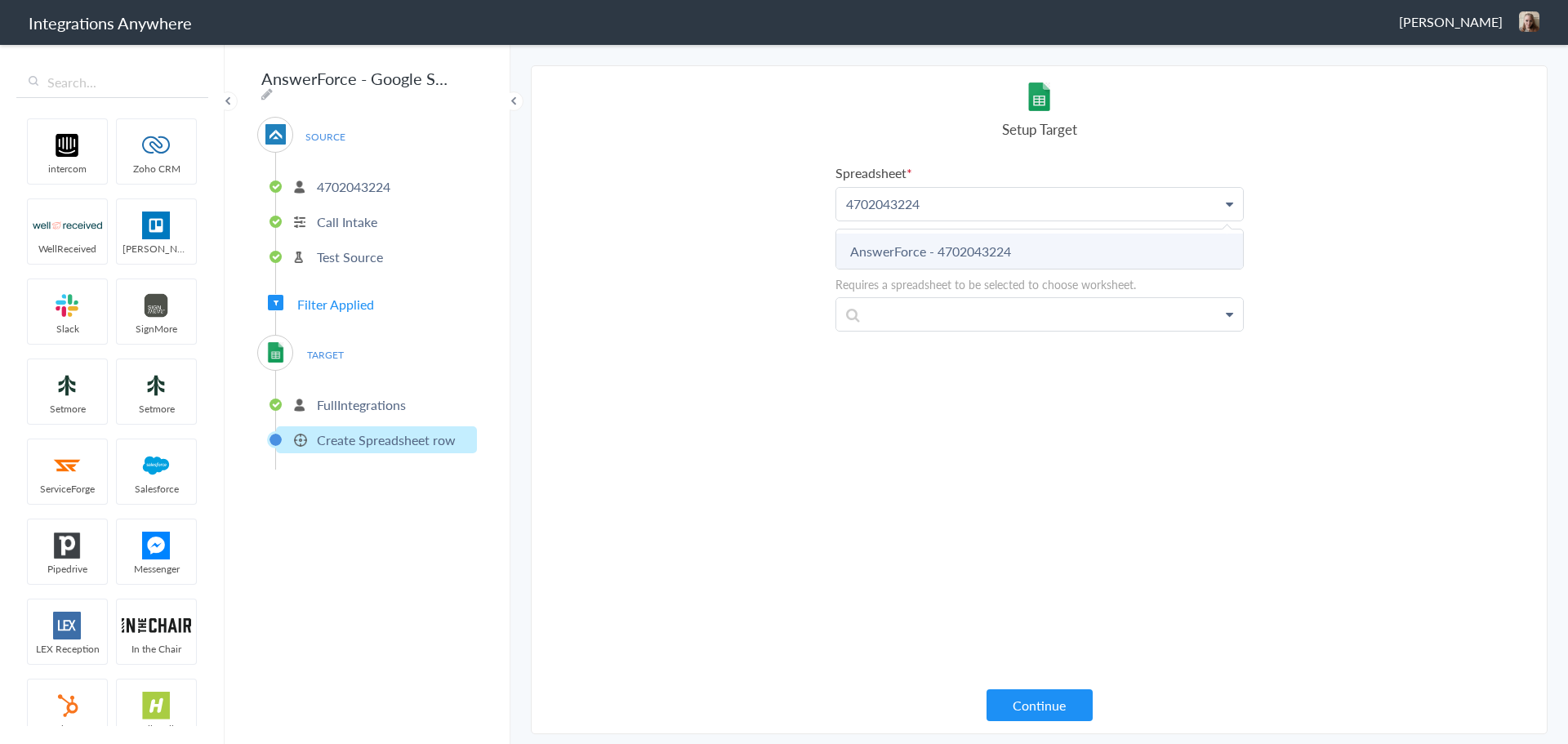
click at [894, 247] on link "AnswerForce - 4702043224" at bounding box center [1040, 251] width 407 height 35
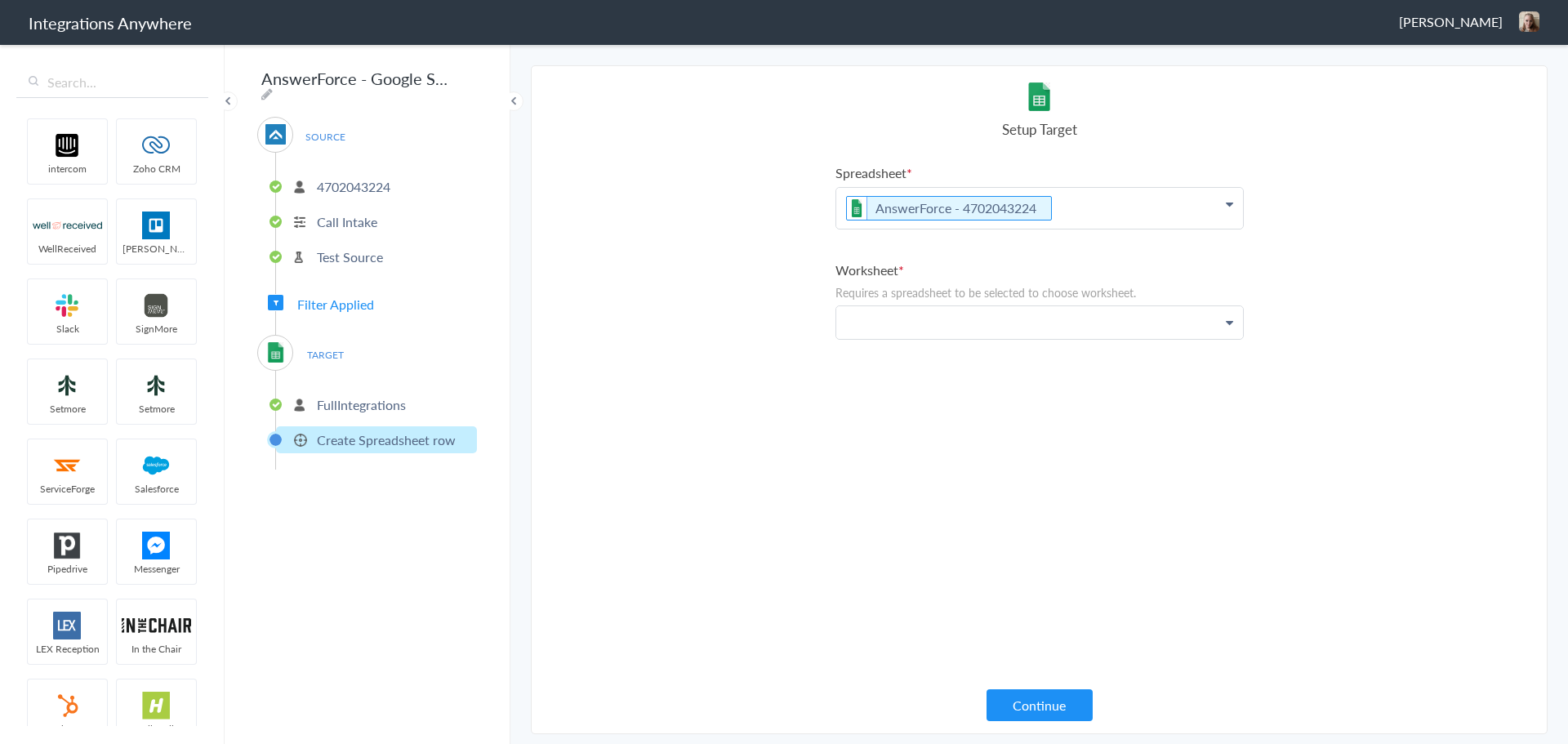
click at [938, 321] on p at bounding box center [1040, 322] width 407 height 32
click at [886, 373] on link "Sheet1" at bounding box center [1040, 370] width 407 height 35
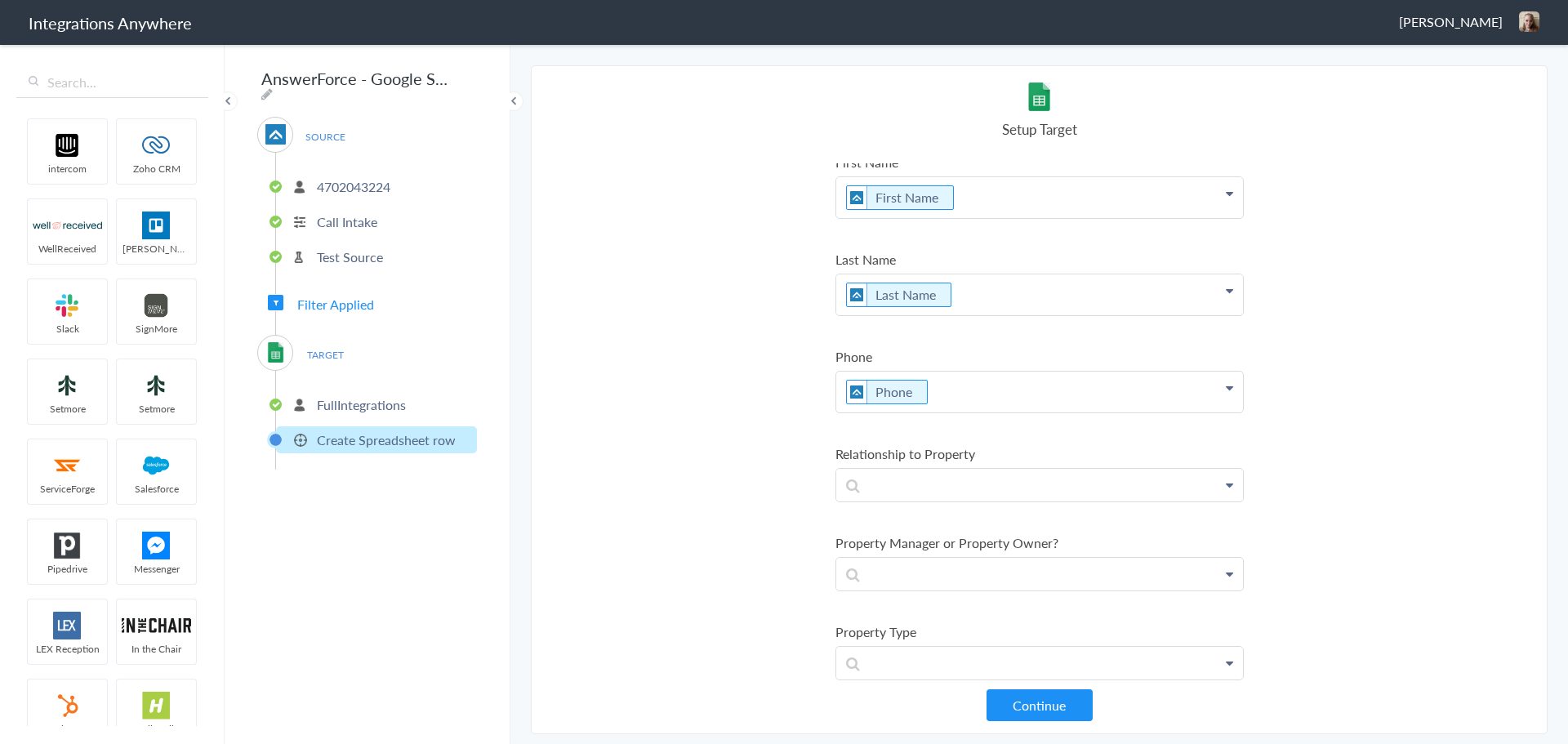
scroll to position [327, 0]
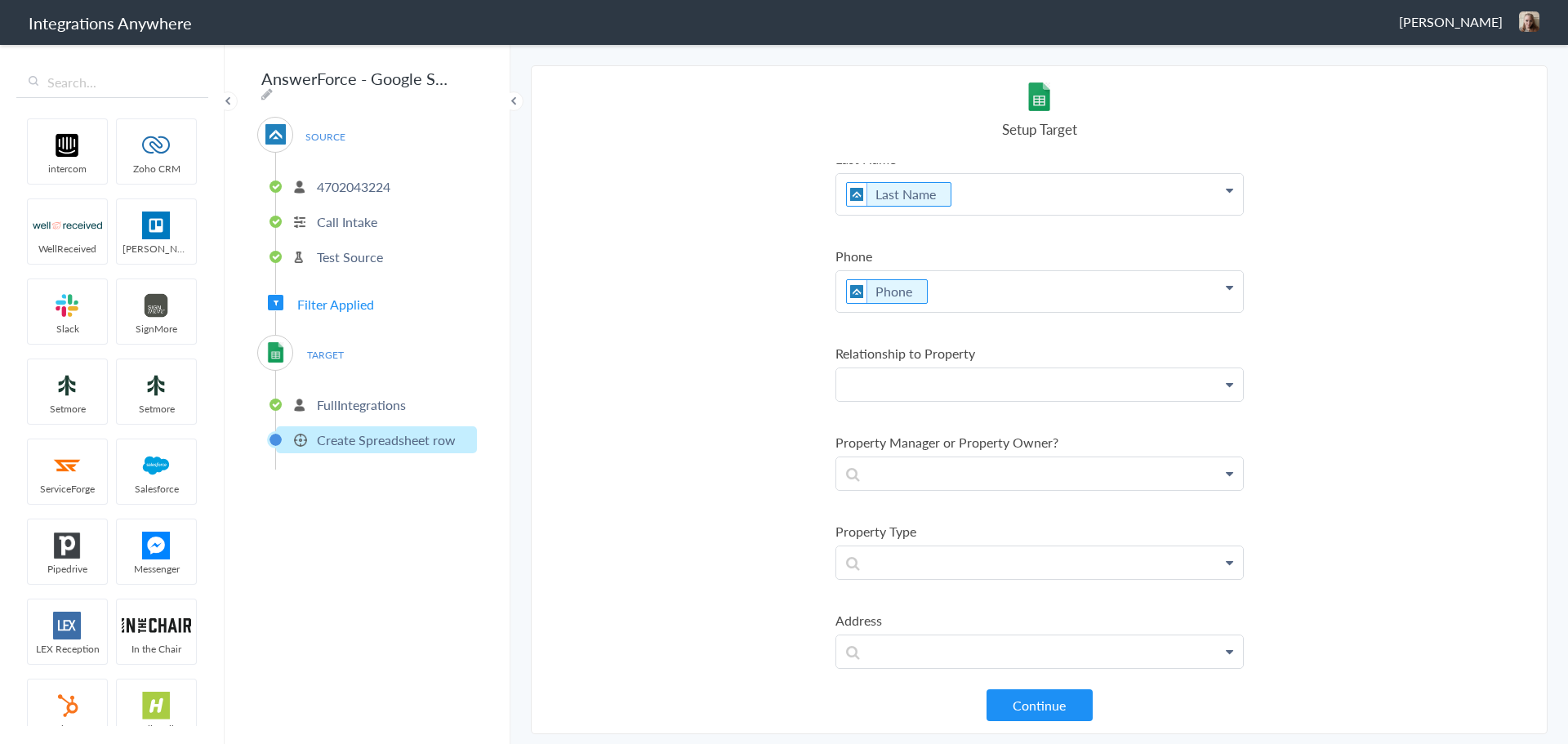
click at [880, 386] on p at bounding box center [1040, 384] width 407 height 32
click at [873, 384] on p at bounding box center [1040, 384] width 407 height 32
click at [758, 375] on section "Select Account 4702043224 Rename Delete ([DATE]) 2524559093 Rename Delete ([DAT…" at bounding box center [1039, 400] width 1017 height 669
click at [891, 383] on p at bounding box center [1040, 384] width 407 height 32
paste p
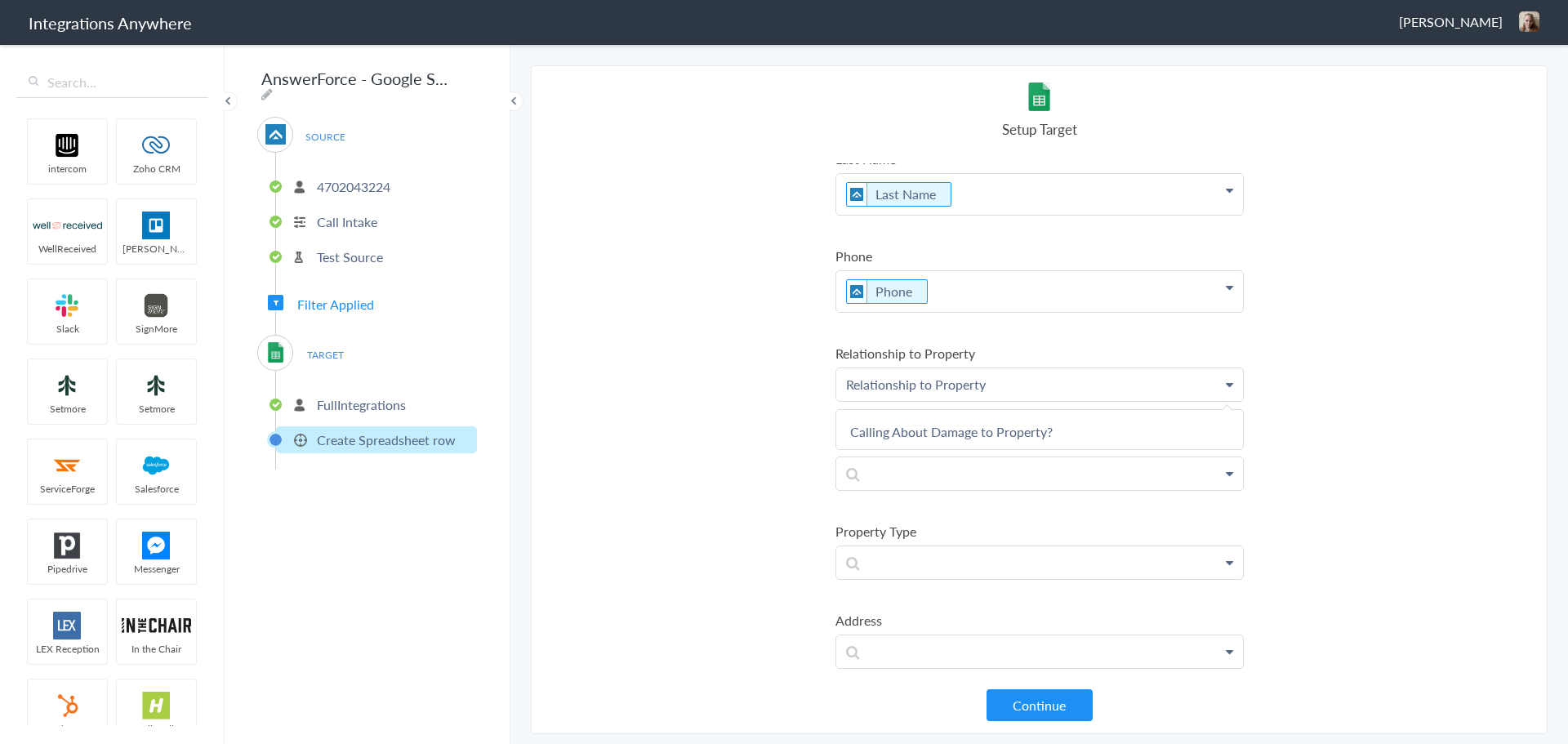
click at [748, 435] on section "Select Account 4702043224 Rename Delete ([DATE]) 2524559093 Rename Delete ([DAT…" at bounding box center [1039, 400] width 1017 height 669
click at [891, 472] on p at bounding box center [1040, 473] width 407 height 32
paste p
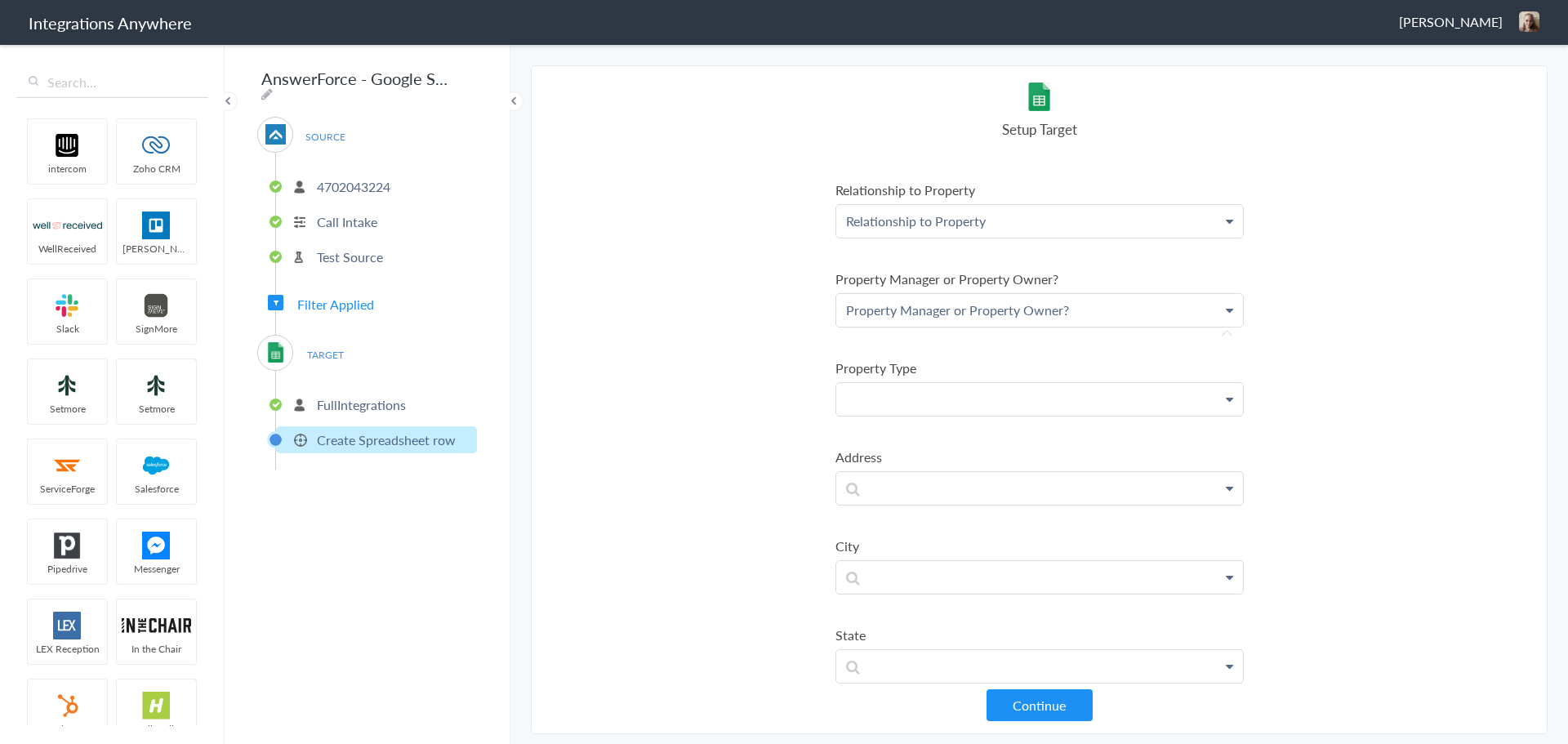
click at [910, 401] on p at bounding box center [1040, 399] width 407 height 32
paste p
click at [731, 441] on section "Select Account 4702043224 Rename Delete ([DATE]) 2524559093 Rename Delete ([DAT…" at bounding box center [1039, 400] width 1017 height 669
click at [882, 485] on p at bounding box center [1040, 488] width 407 height 32
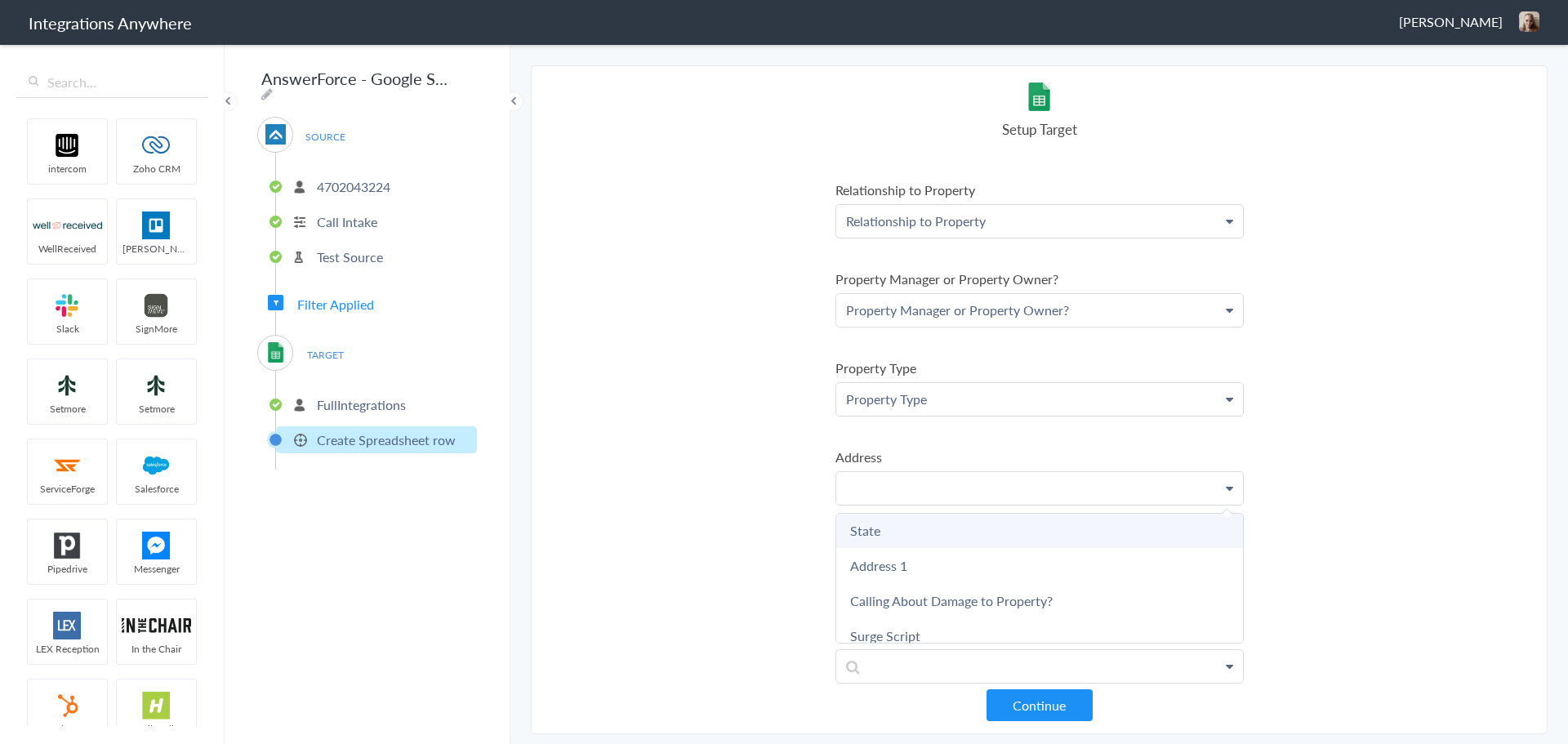
scroll to position [1307, 0]
click at [894, 552] on link "Address 1" at bounding box center [1040, 547] width 407 height 35
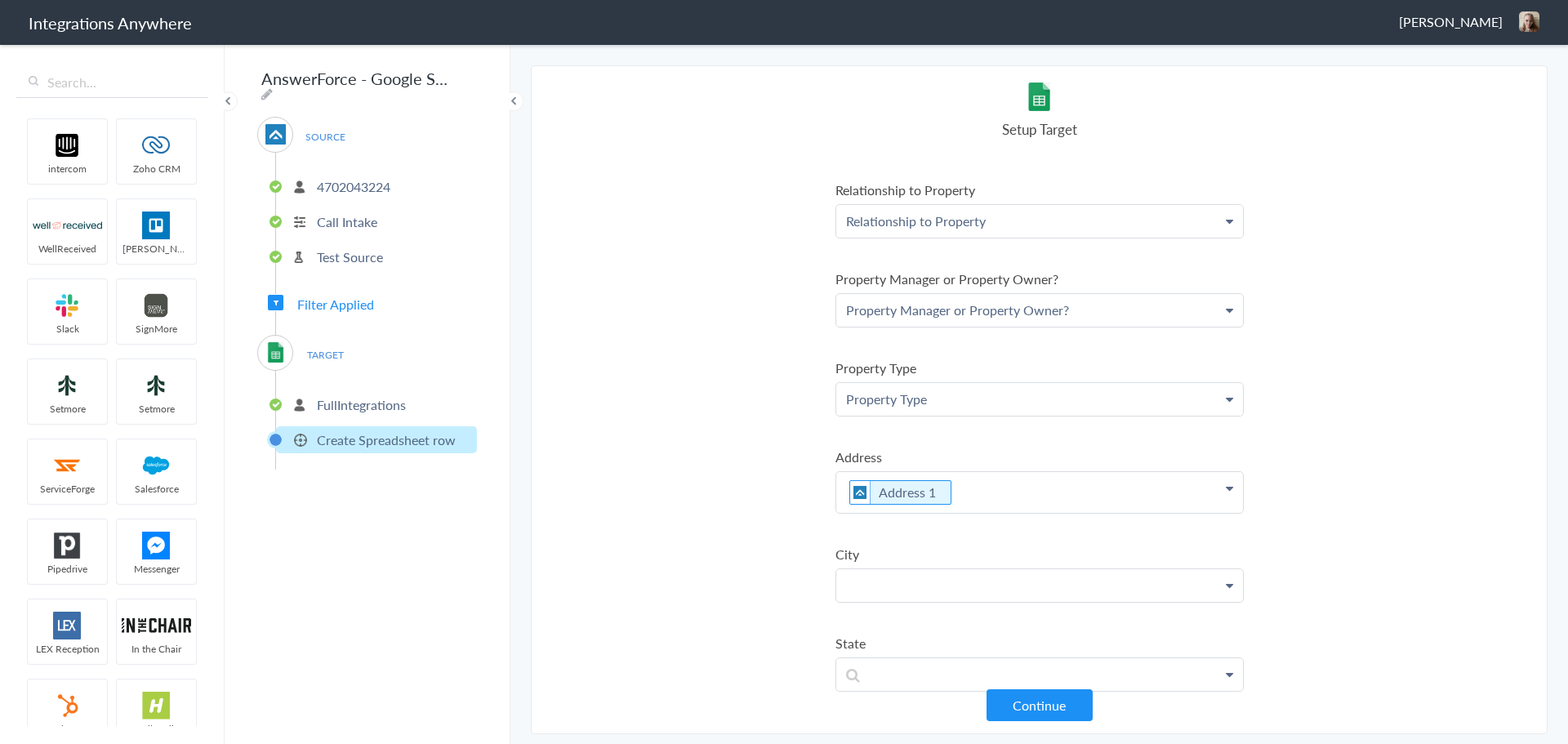
click at [899, 589] on p at bounding box center [1040, 585] width 407 height 32
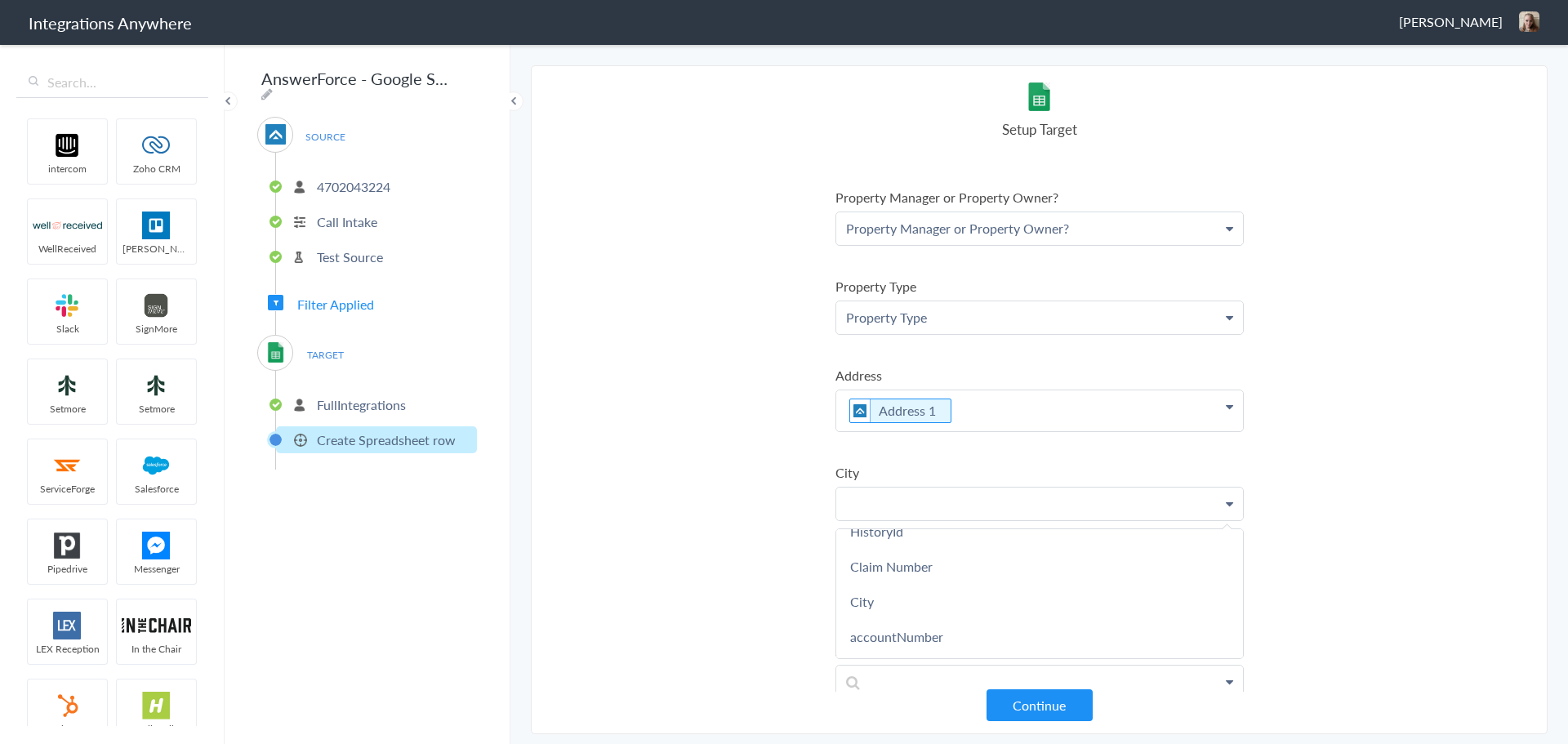
scroll to position [981, 0]
click at [882, 582] on link "City" at bounding box center [1040, 573] width 407 height 35
click at [739, 554] on section "Select Account 4702043224 Rename Delete ([DATE]) 2524559093 Rename Delete ([DAT…" at bounding box center [1039, 400] width 1017 height 669
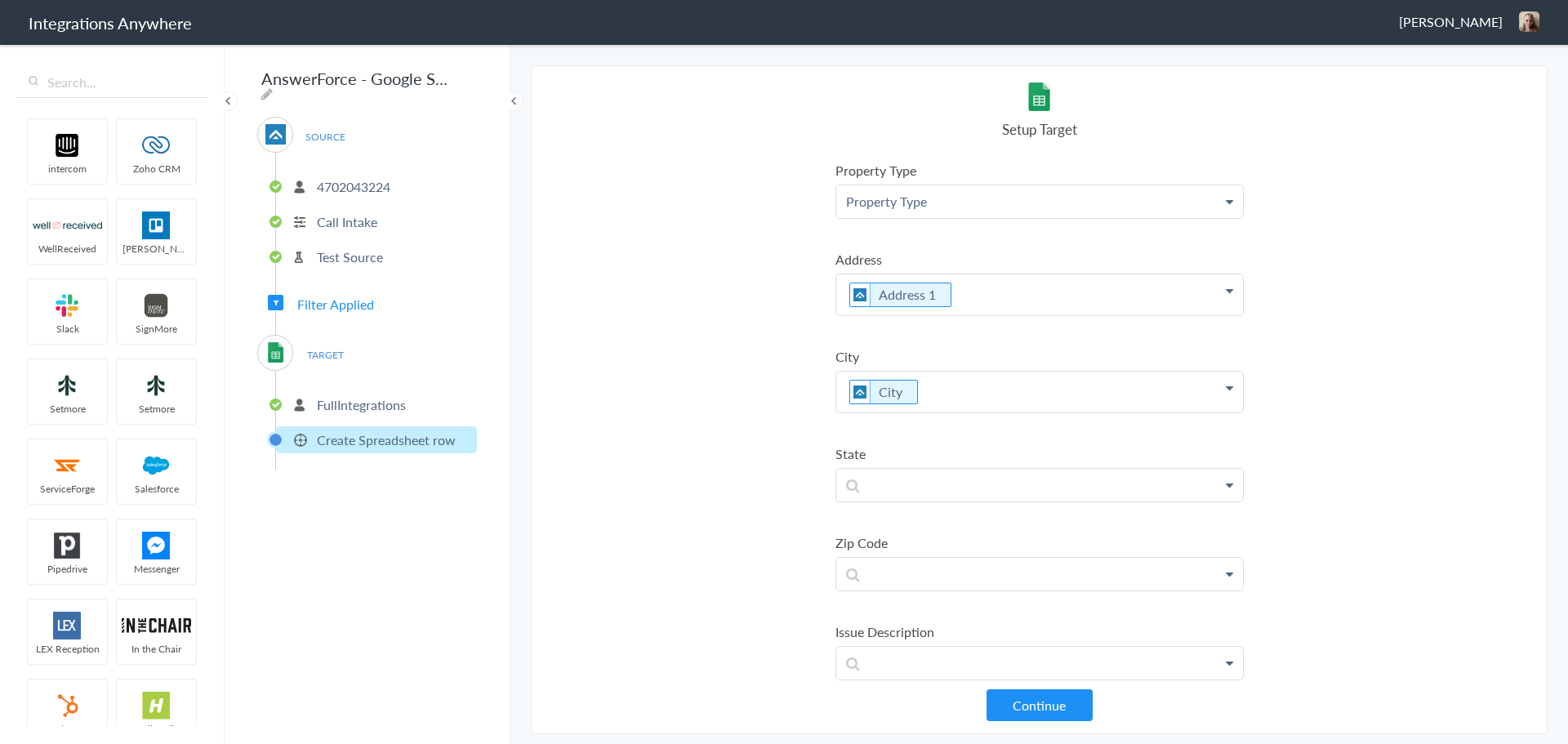
scroll to position [707, 0]
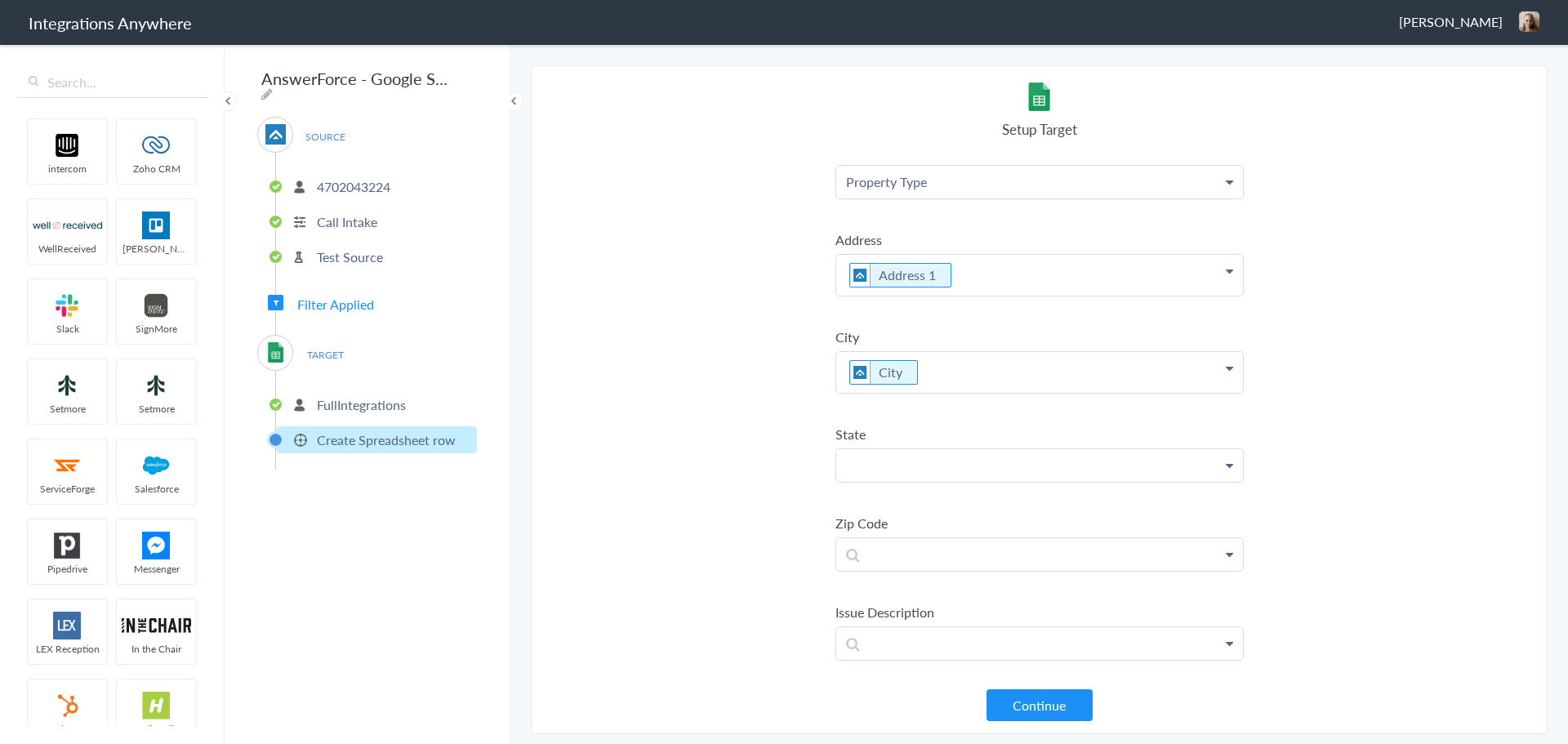
click at [962, 459] on p at bounding box center [1040, 465] width 407 height 32
click at [896, 563] on link "State" at bounding box center [1040, 570] width 407 height 35
click at [893, 569] on p at bounding box center [1040, 562] width 407 height 32
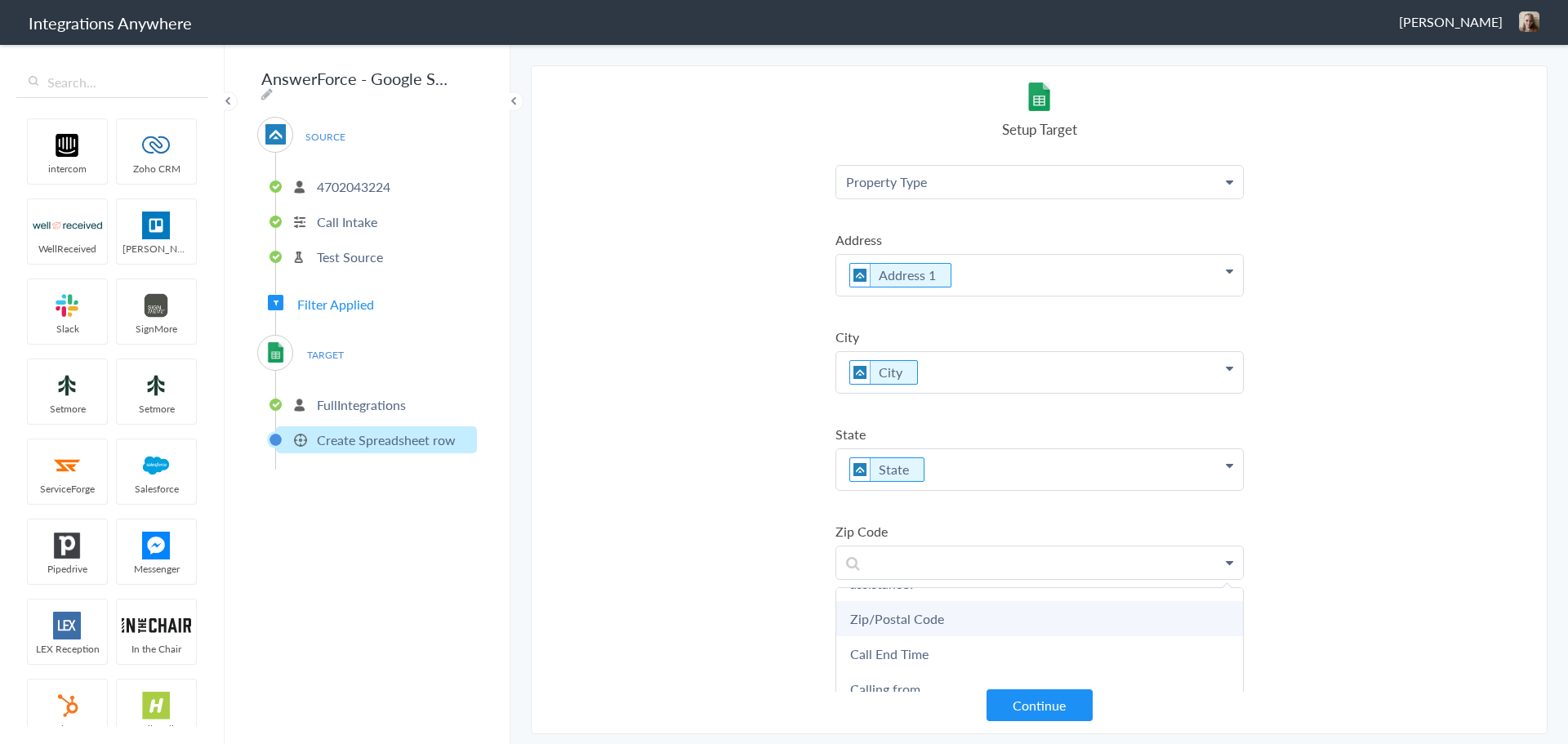
click at [884, 623] on link "Zip/Postal Code" at bounding box center [1040, 619] width 407 height 35
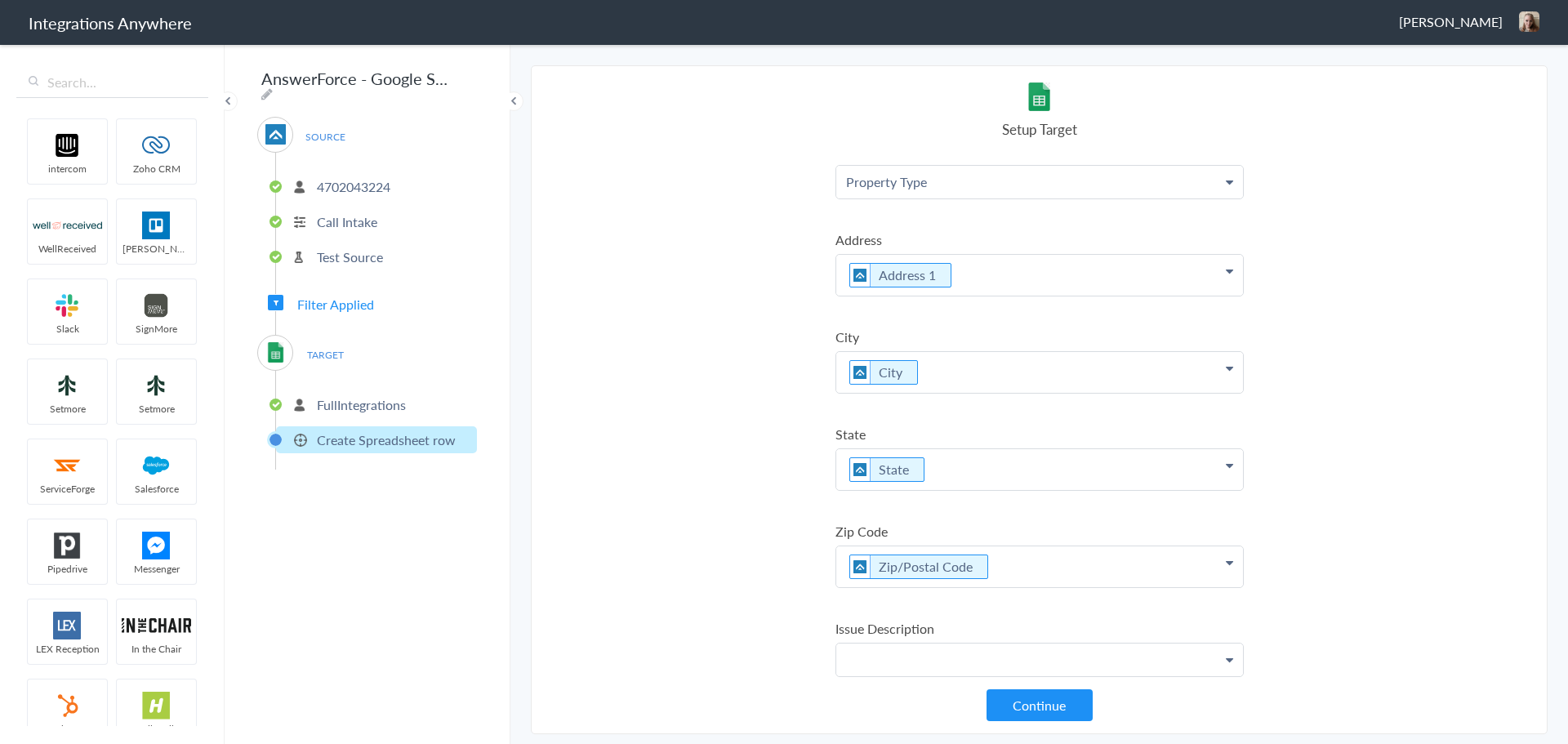
click at [891, 658] on p at bounding box center [1040, 659] width 407 height 32
paste p
click at [722, 491] on section "Select Account 4702043224 Rename Delete ([DATE]) 2524559093 Rename Delete ([DAT…" at bounding box center [1039, 400] width 1017 height 669
click at [1031, 703] on button "Continue" at bounding box center [1040, 706] width 106 height 32
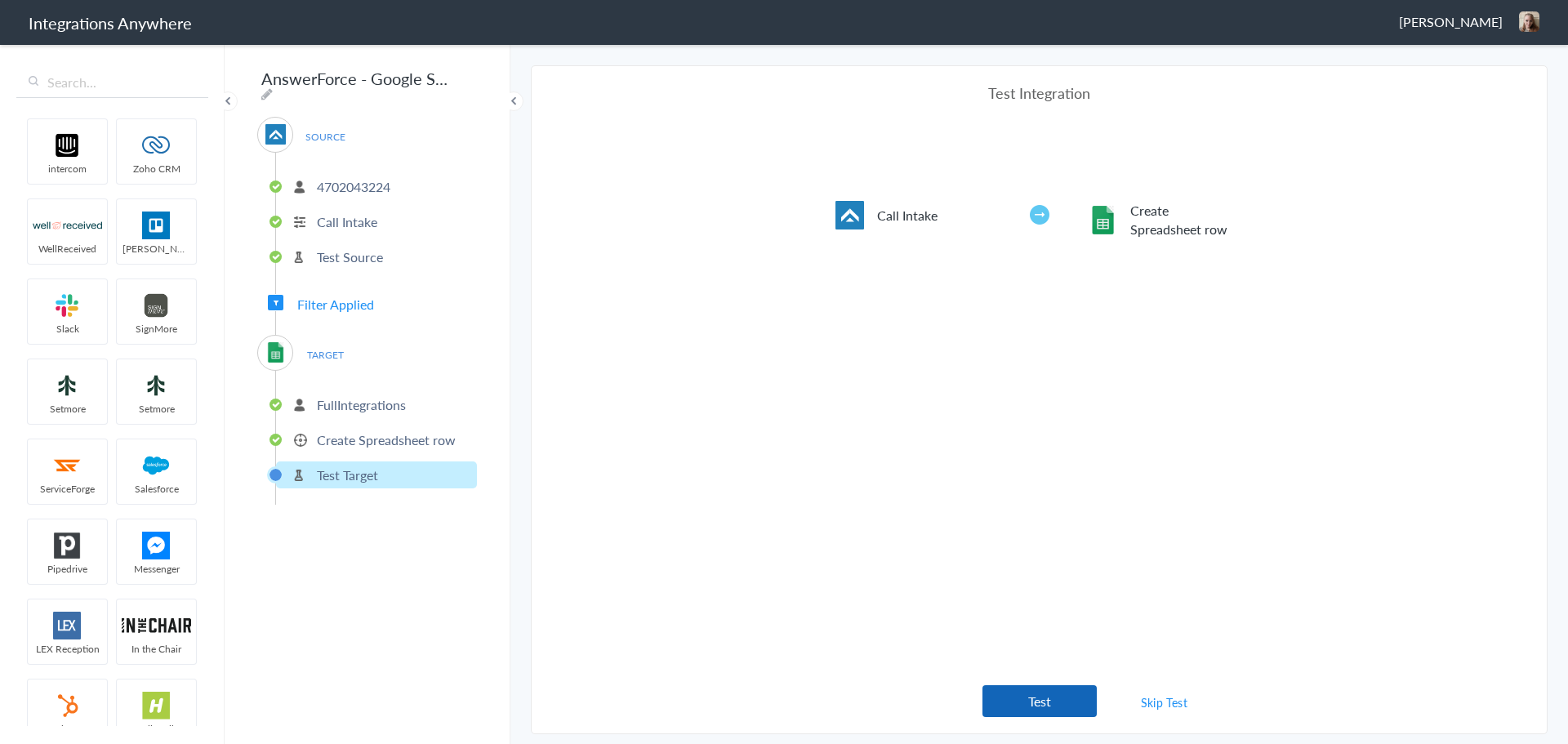
click at [1028, 702] on button "Test" at bounding box center [1040, 702] width 115 height 32
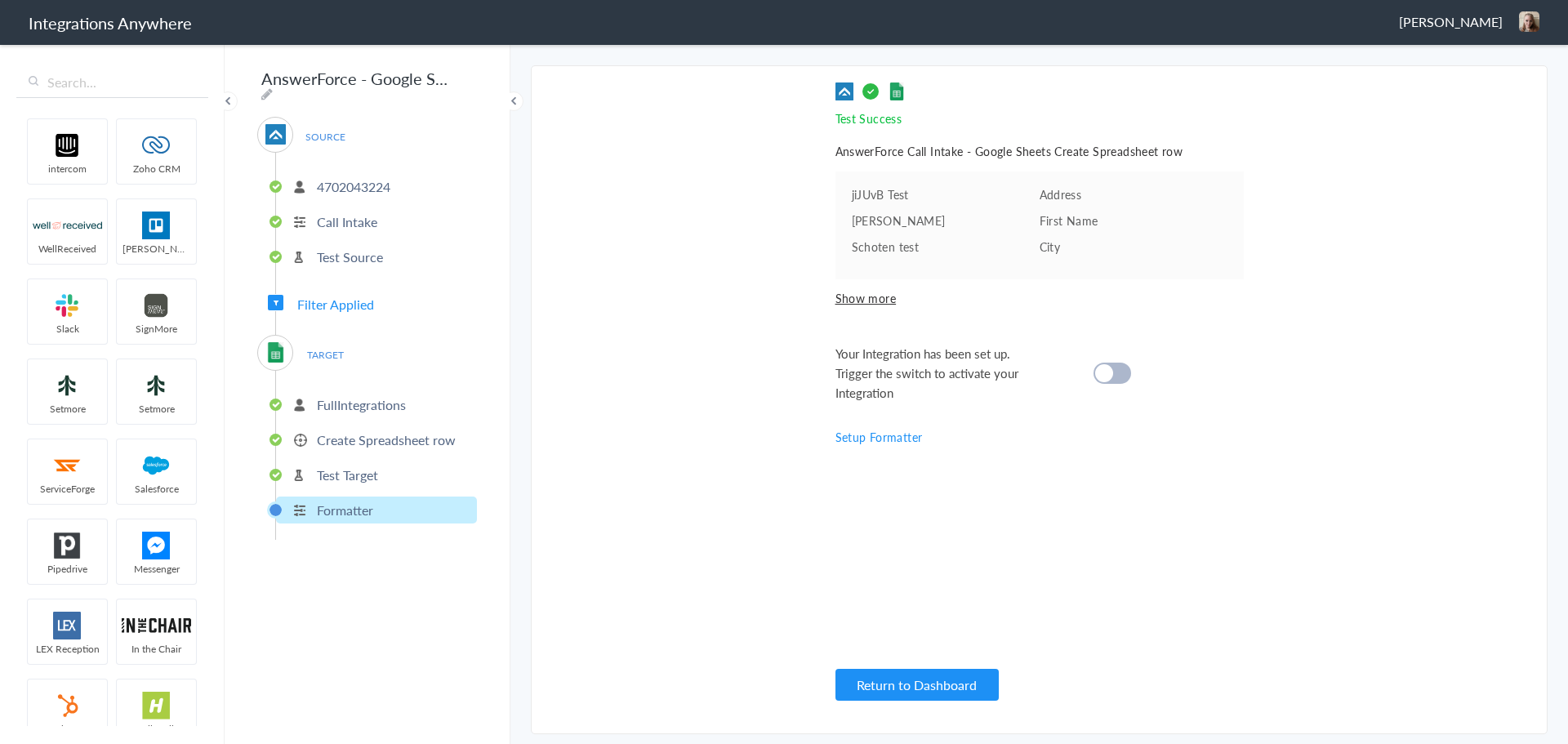
click at [1105, 378] on cite at bounding box center [1105, 374] width 18 height 18
click at [438, 433] on p "Create Spreadsheet row" at bounding box center [386, 440] width 139 height 19
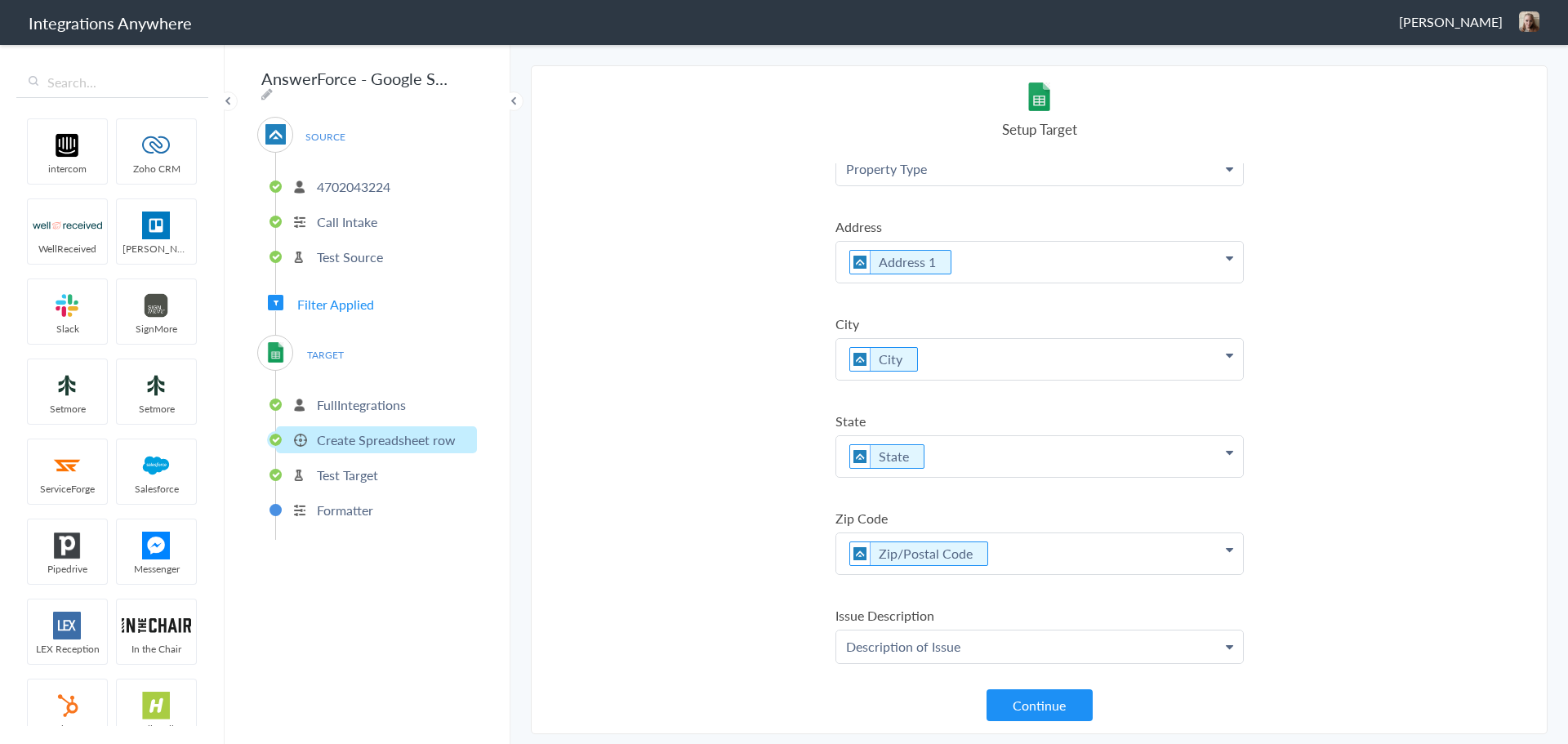
scroll to position [724, 0]
click at [975, 643] on p "Description of Issue" at bounding box center [1040, 644] width 407 height 32
drag, startPoint x: 970, startPoint y: 644, endPoint x: 793, endPoint y: 659, distance: 177.6
click at [793, 659] on section "Select Account 4702043224 Rename Delete ([DATE]) 2524559093 Rename Delete ([DAT…" at bounding box center [1039, 400] width 1017 height 669
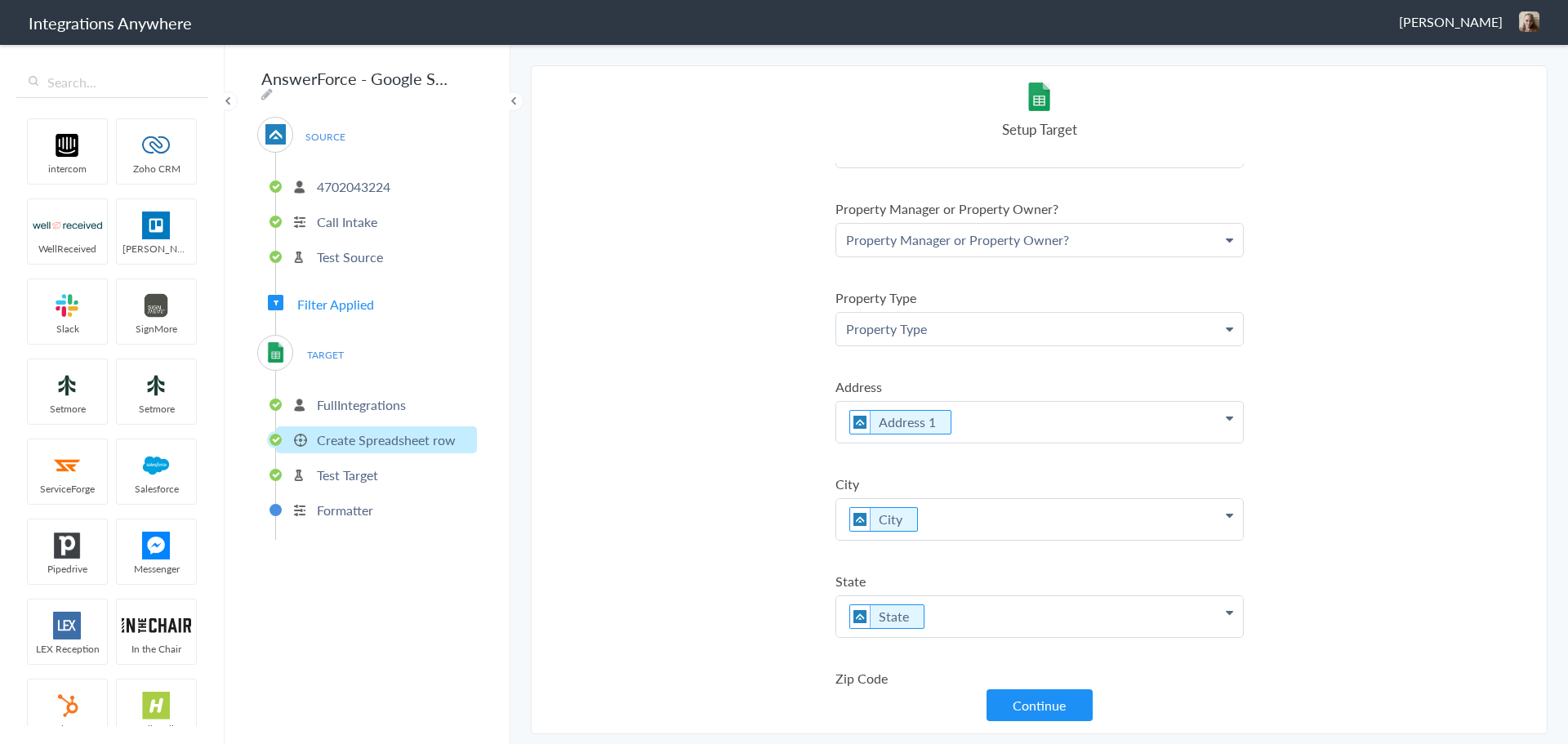
scroll to position [479, 0]
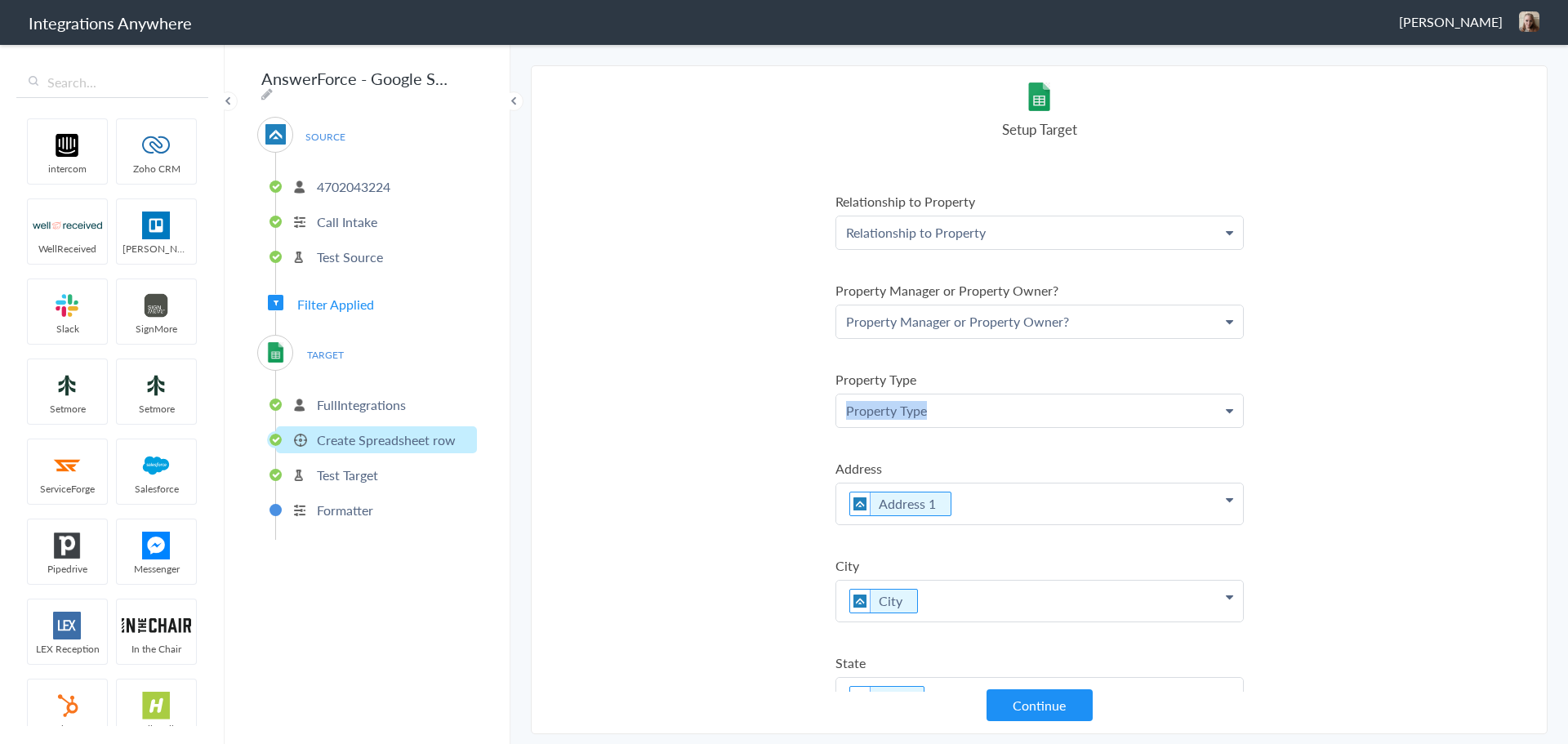
drag, startPoint x: 940, startPoint y: 412, endPoint x: 812, endPoint y: 407, distance: 128.1
click at [813, 411] on section "Select Account 4702043224 Rename Delete ([DATE]) 2524559093 Rename Delete ([DAT…" at bounding box center [1039, 400] width 1017 height 669
drag, startPoint x: 1067, startPoint y: 323, endPoint x: 821, endPoint y: 326, distance: 246.0
click at [823, 326] on section "Select Account 4702043224 Rename Delete ([DATE]) 2524559093 Rename Delete ([DAT…" at bounding box center [1039, 400] width 1017 height 669
drag, startPoint x: 995, startPoint y: 234, endPoint x: 823, endPoint y: 235, distance: 172.0
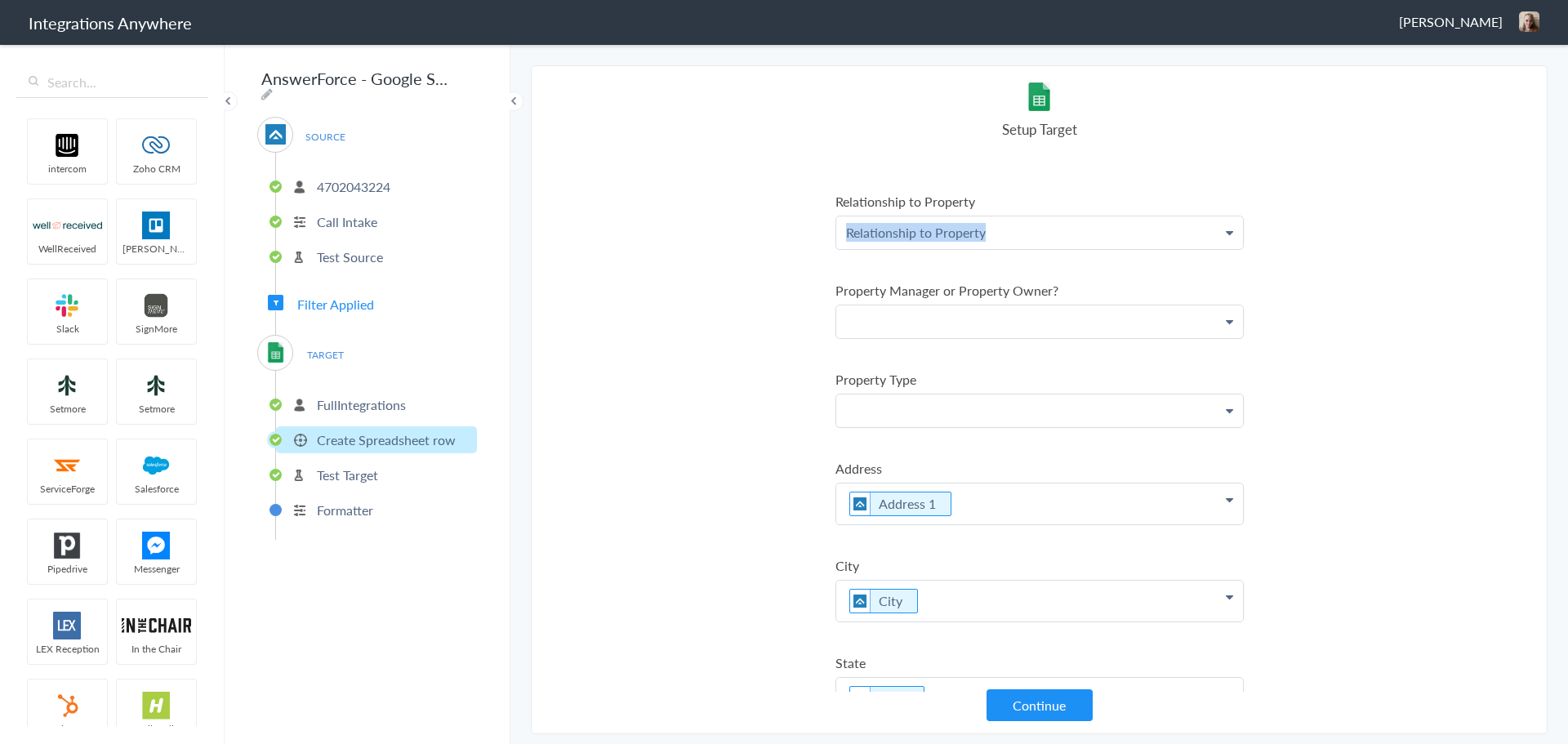
click at [823, 235] on section "Select Account 4702043224 Rename Delete ([DATE]) 2524559093 Rename Delete ([DAT…" at bounding box center [1039, 400] width 1017 height 669
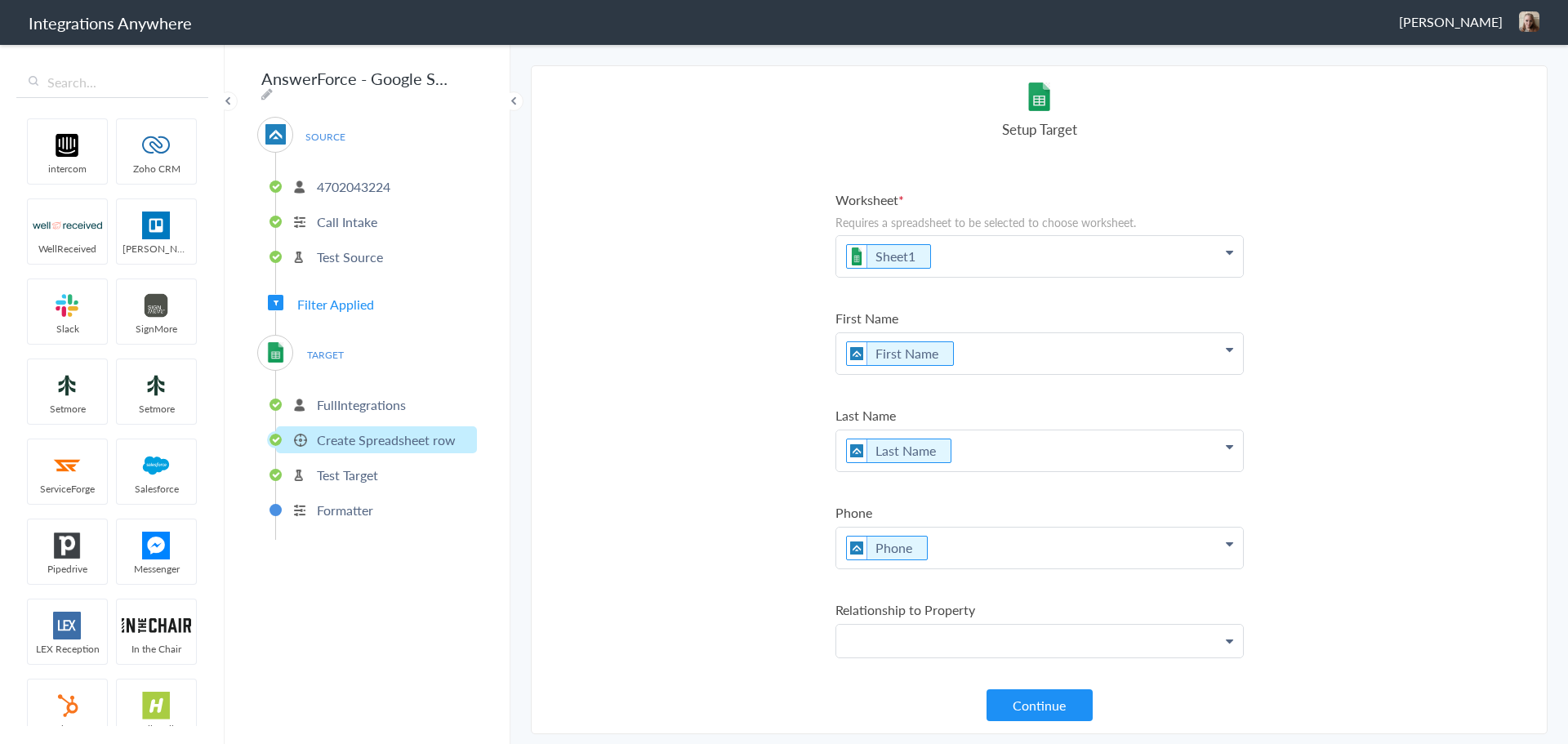
scroll to position [233, 0]
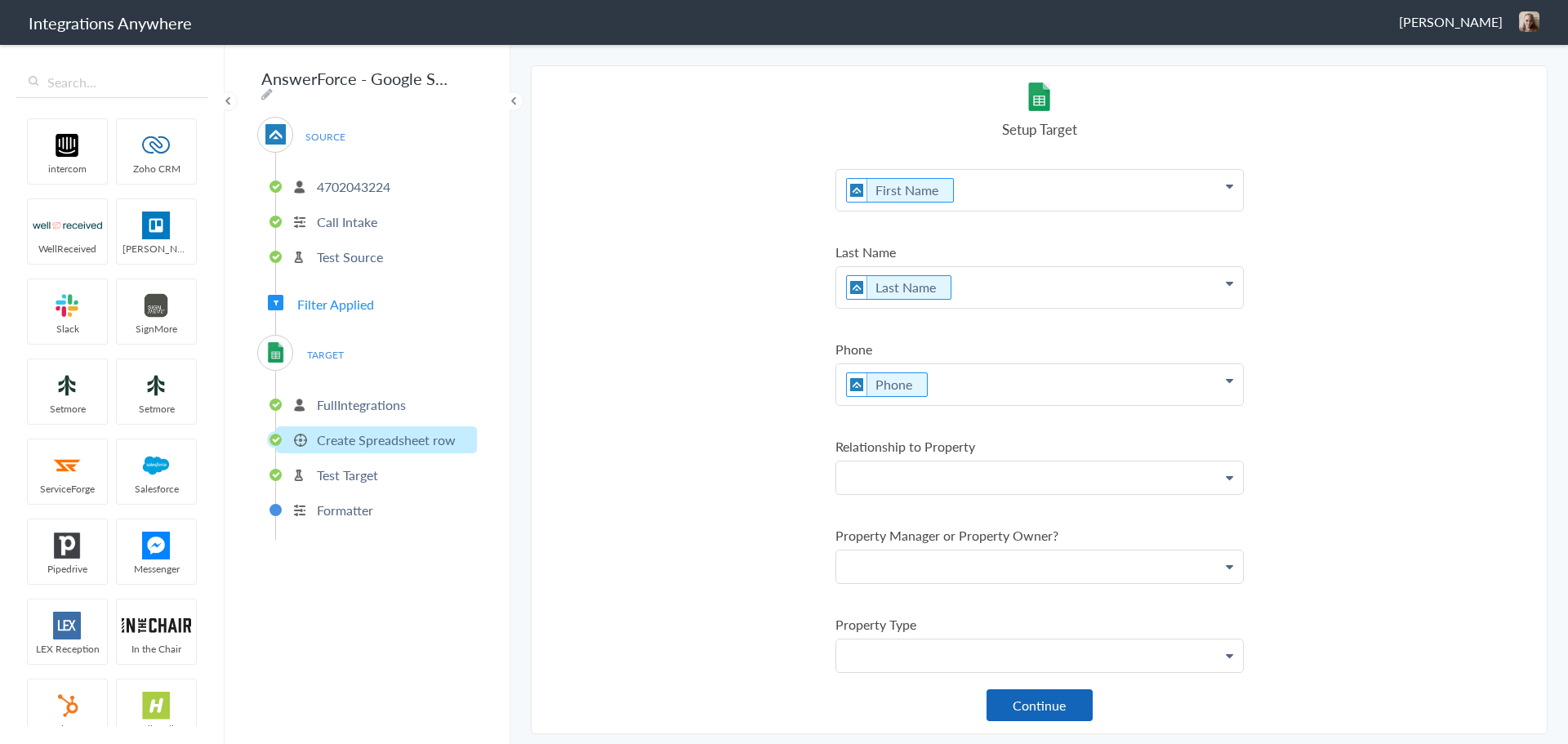
click at [1034, 700] on button "Continue" at bounding box center [1040, 706] width 106 height 32
